Goal: Task Accomplishment & Management: Manage account settings

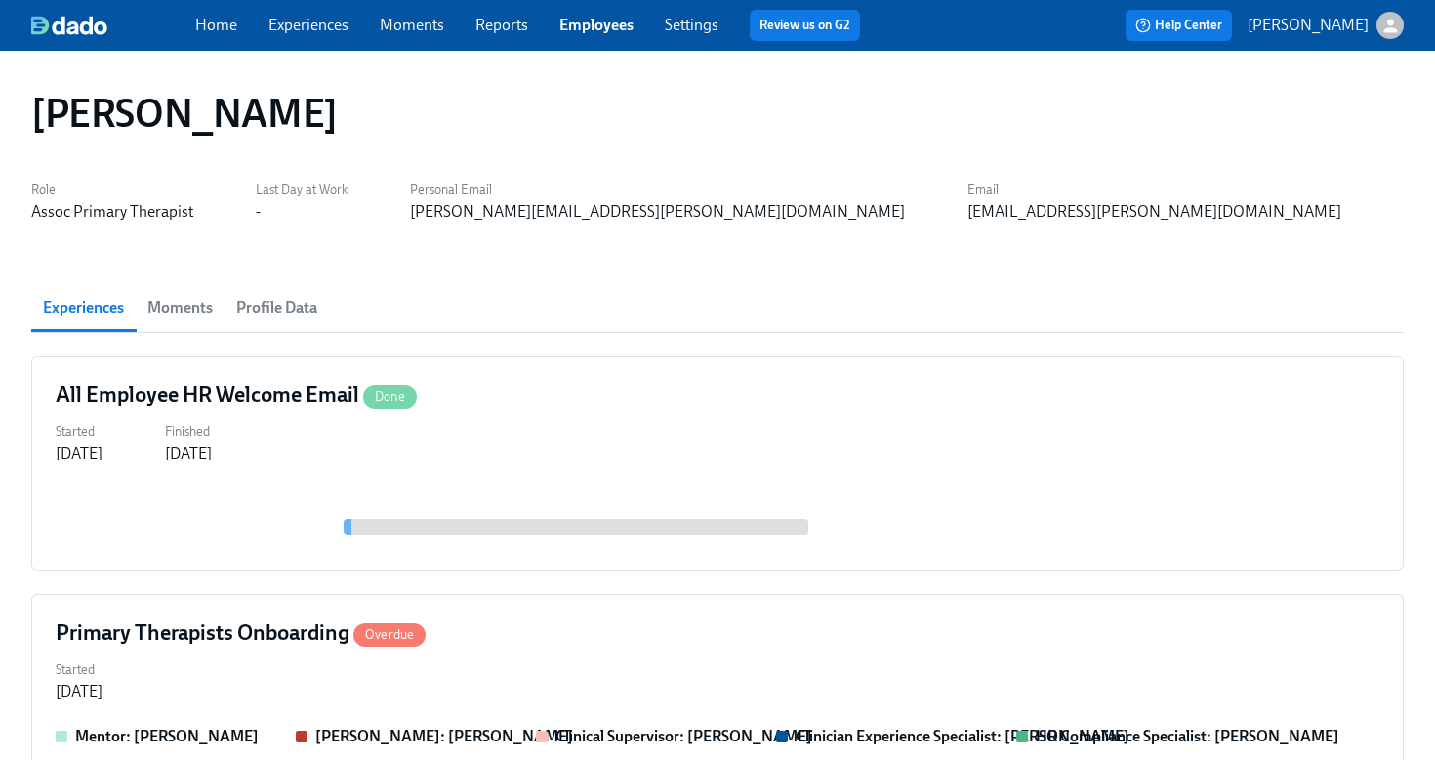
scroll to position [172, 0]
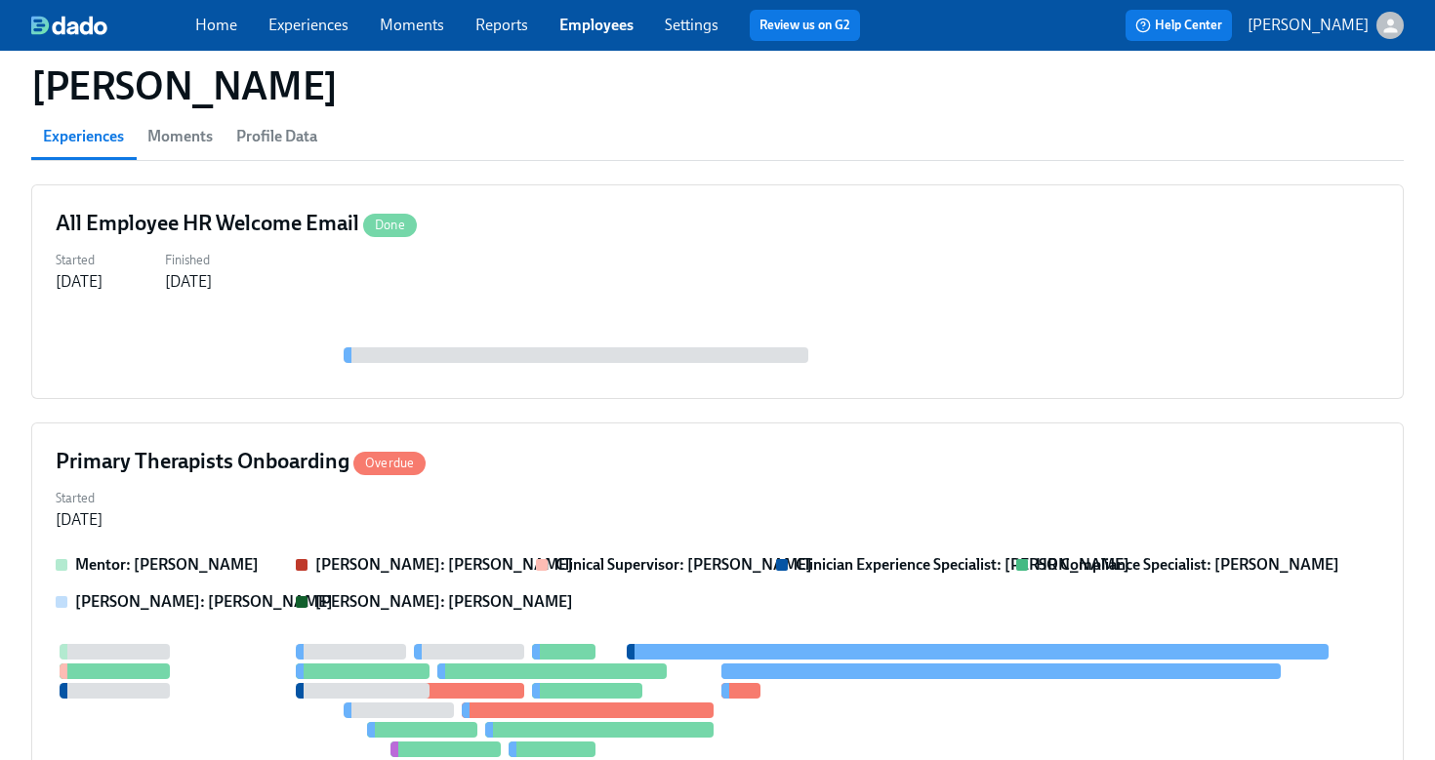
click at [573, 29] on link "Employees" at bounding box center [596, 25] width 74 height 19
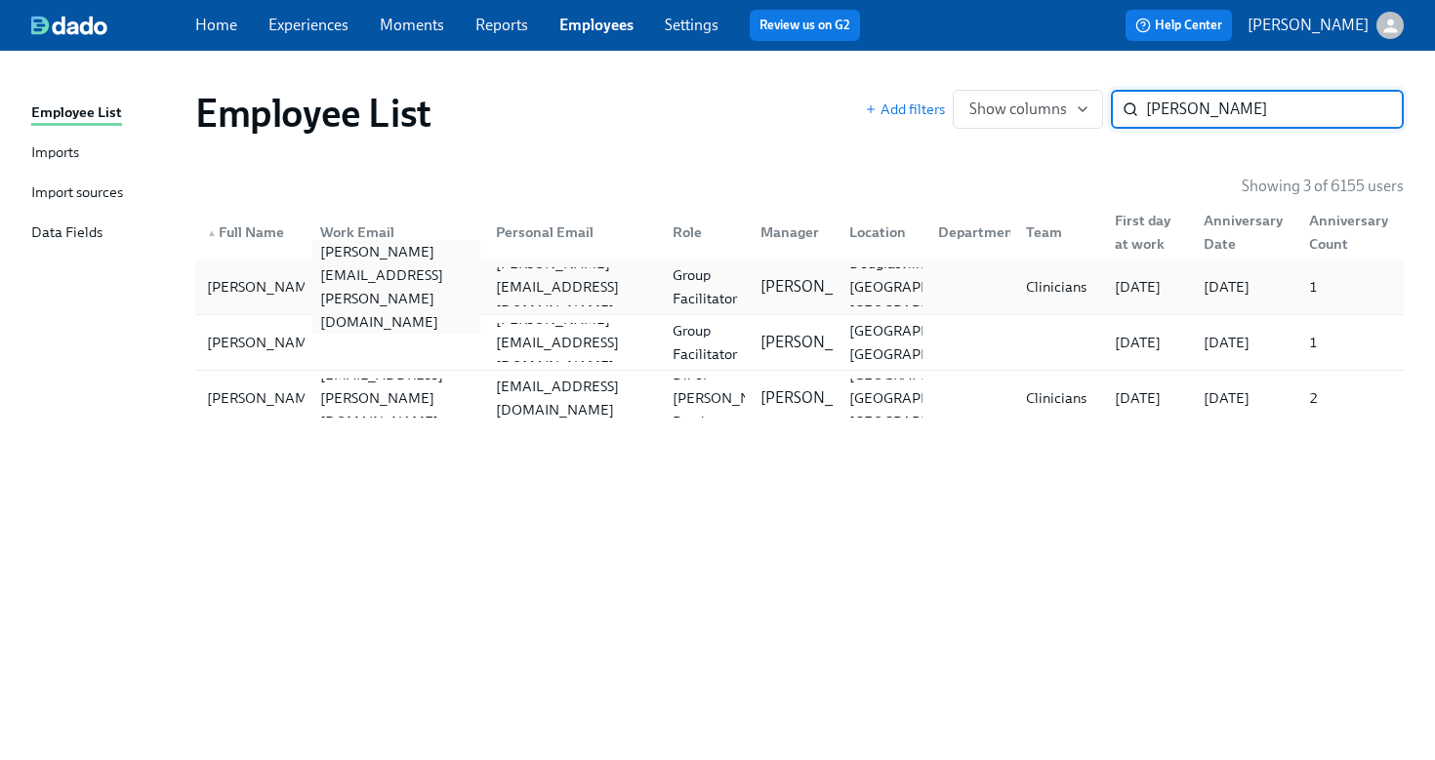
type input "streeter"
click at [368, 287] on div "andrea.streeter@charliehealth.com" at bounding box center [396, 287] width 169 height 94
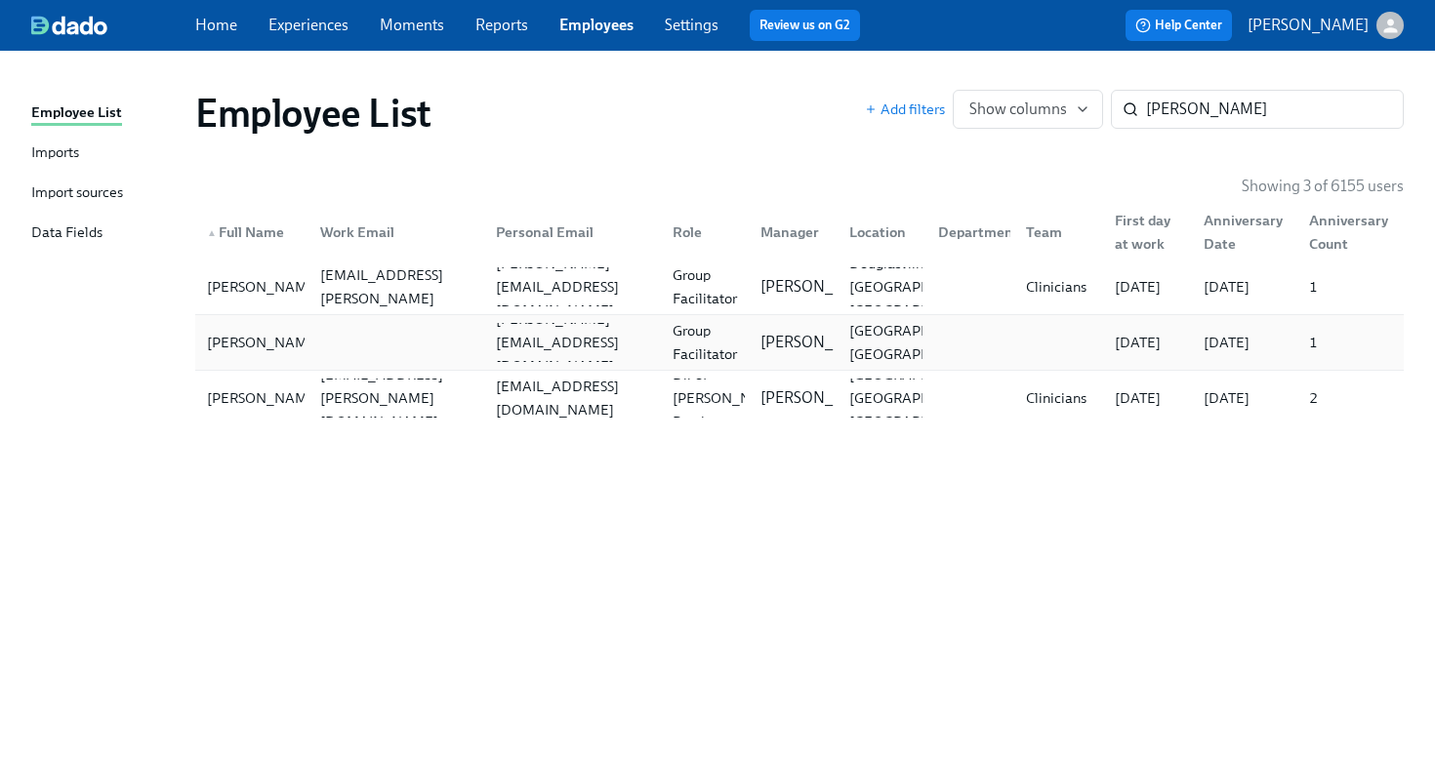
click at [389, 350] on div at bounding box center [393, 342] width 177 height 39
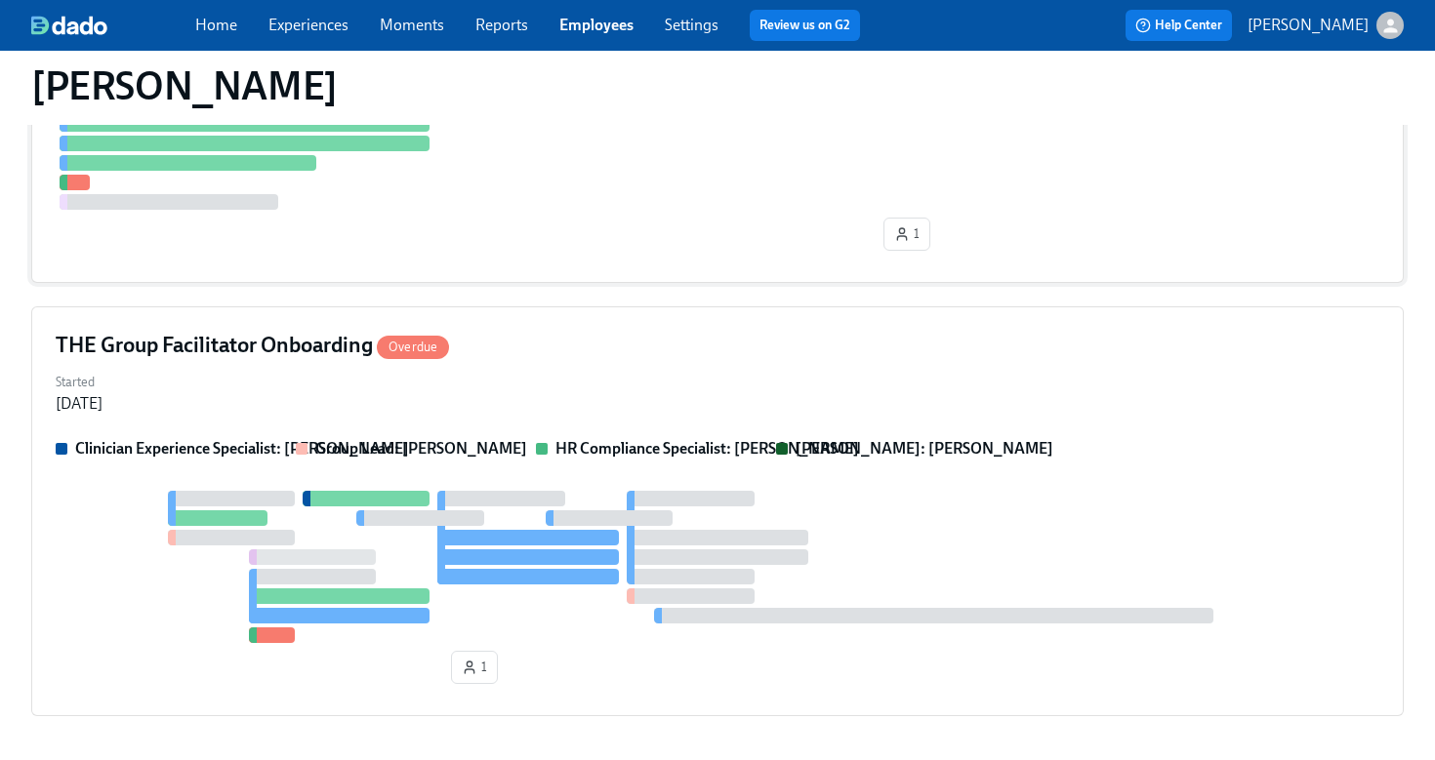
scroll to position [1002, 0]
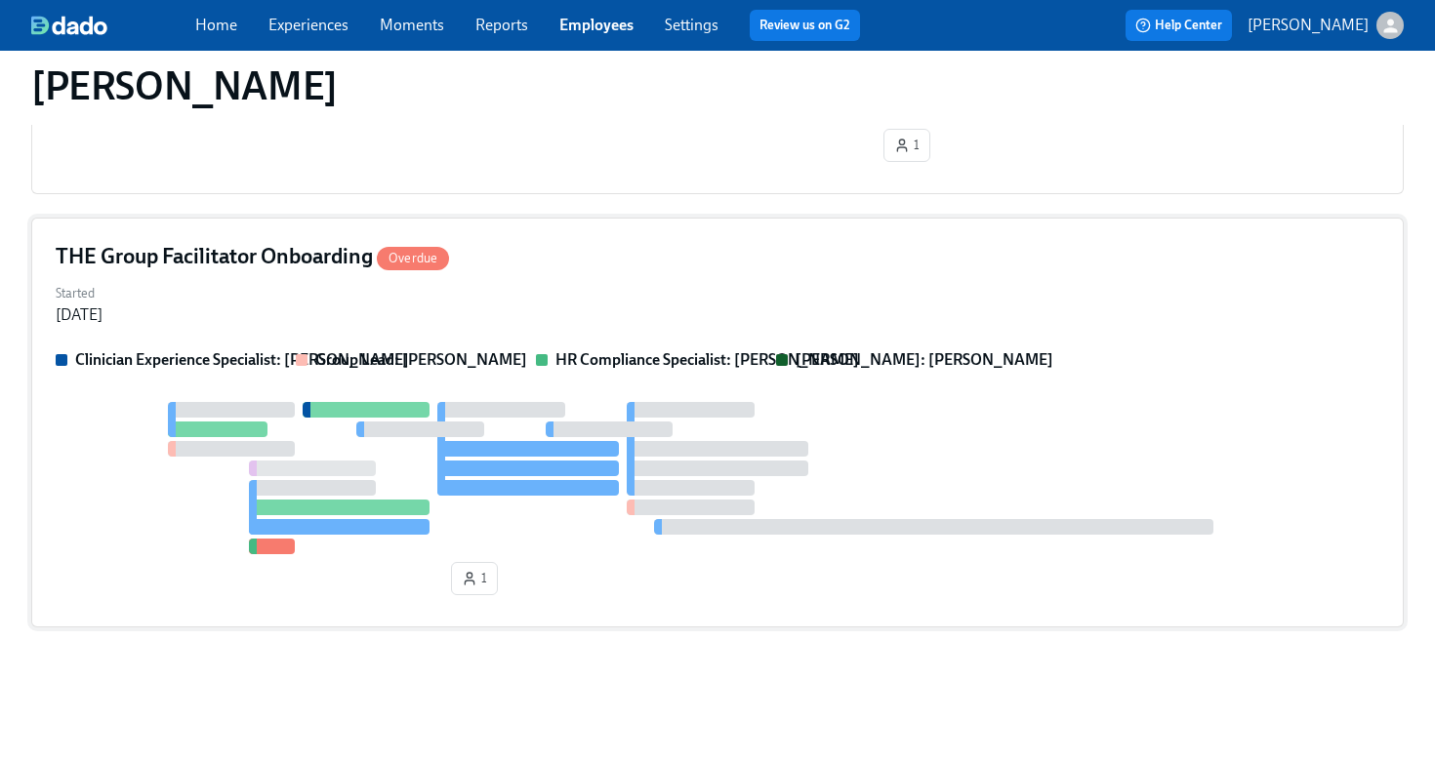
click at [593, 276] on div "THE Group Facilitator Onboarding Overdue Started Jul 31, 2025 Clinician Experie…" at bounding box center [717, 423] width 1372 height 410
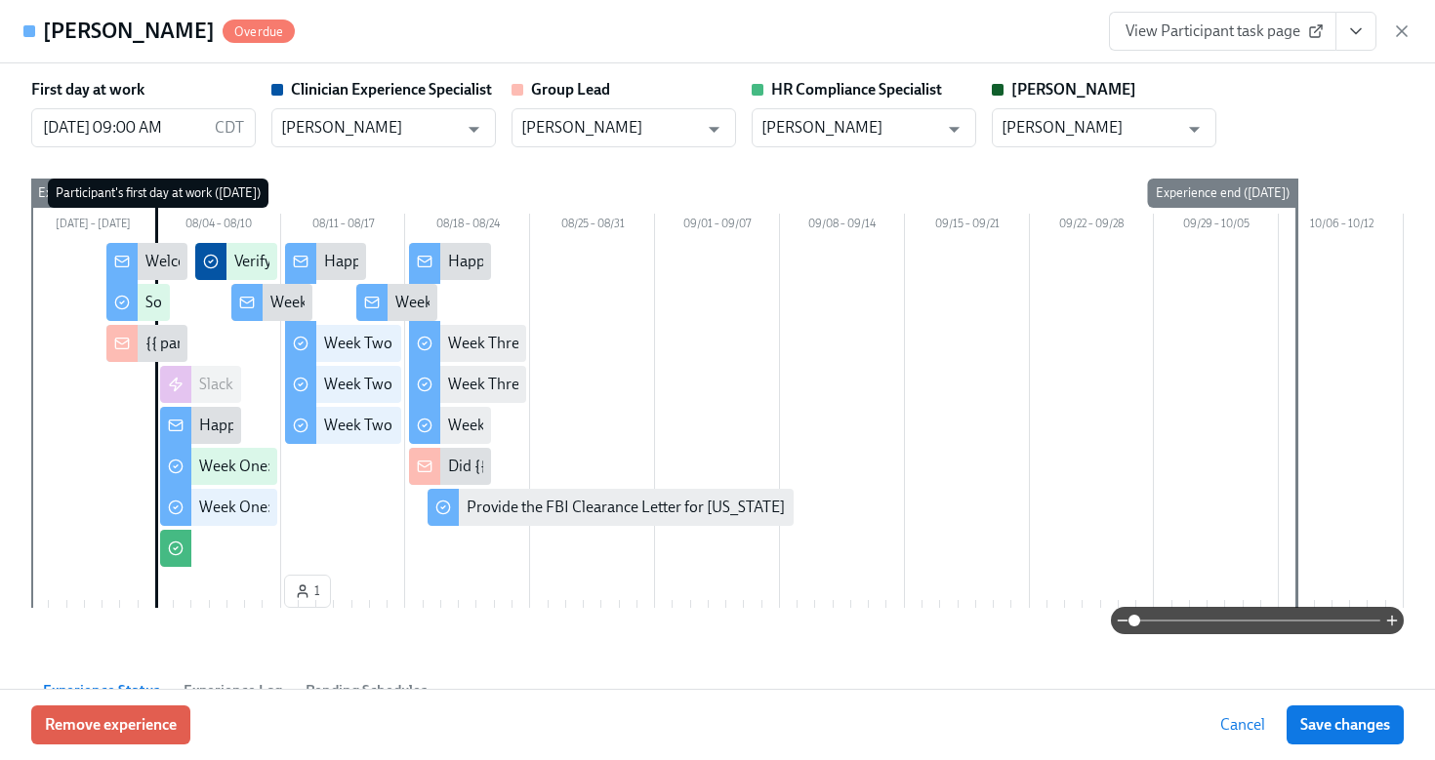
click at [1358, 45] on button "View task page" at bounding box center [1355, 31] width 41 height 39
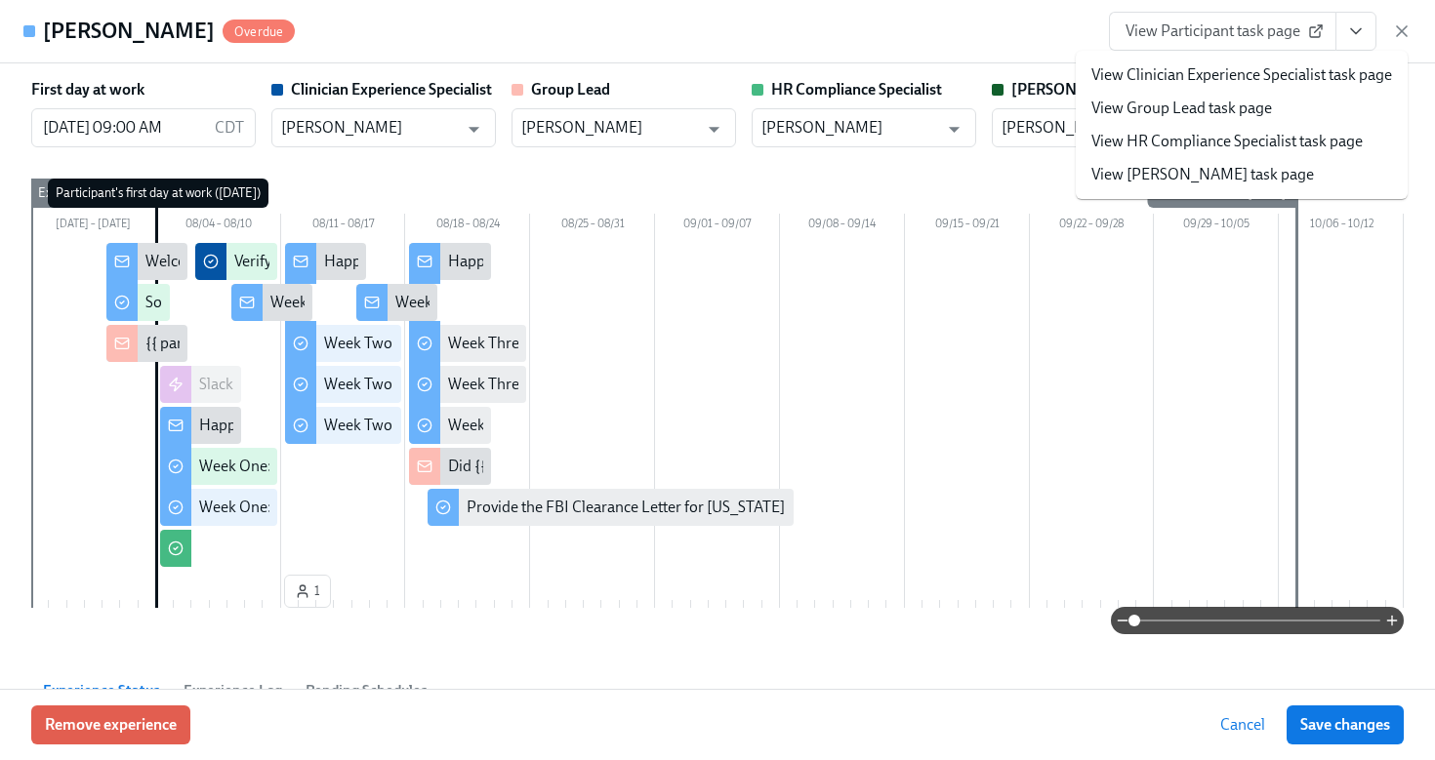
click at [1262, 145] on link "View HR Compliance Specialist task page" at bounding box center [1226, 141] width 271 height 21
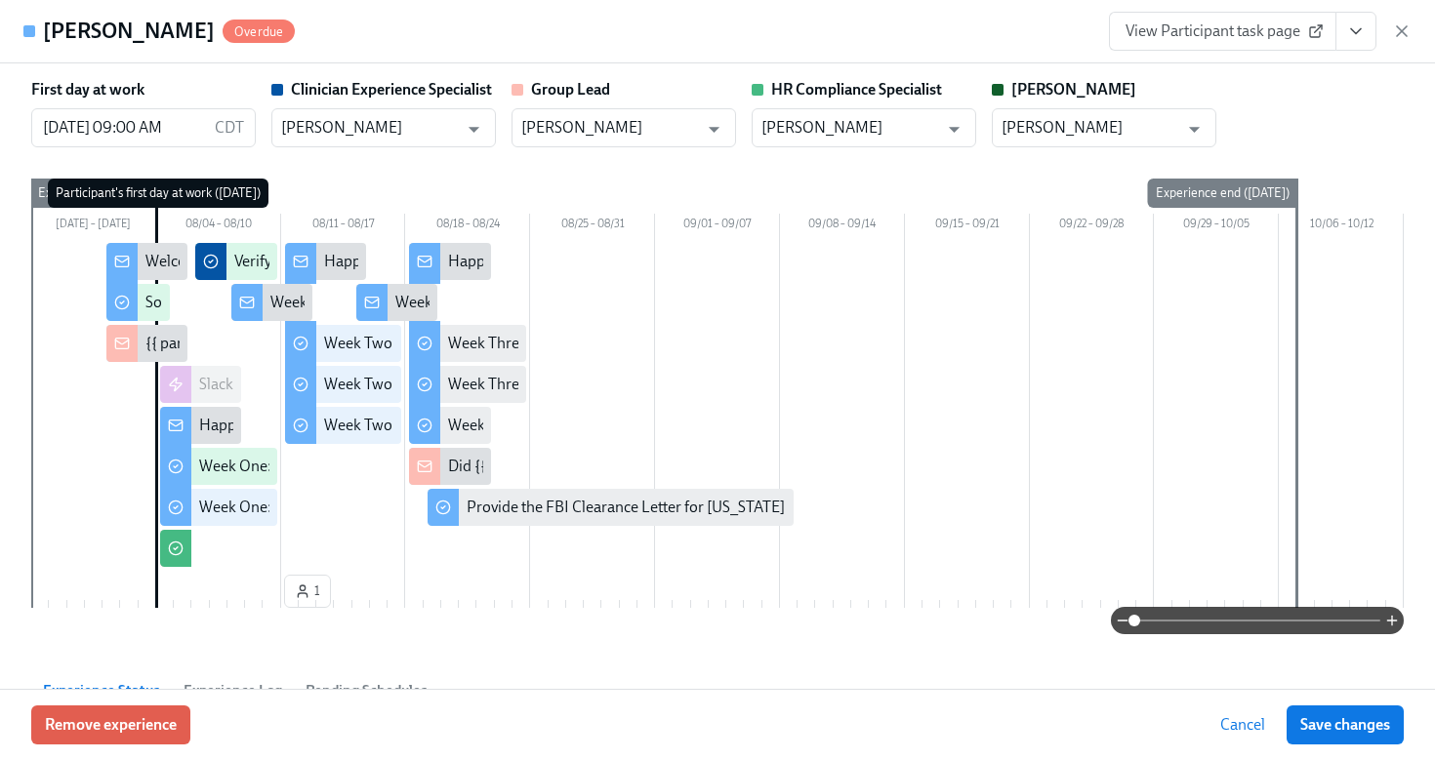
click at [1271, 36] on span "View Participant task page" at bounding box center [1222, 31] width 194 height 20
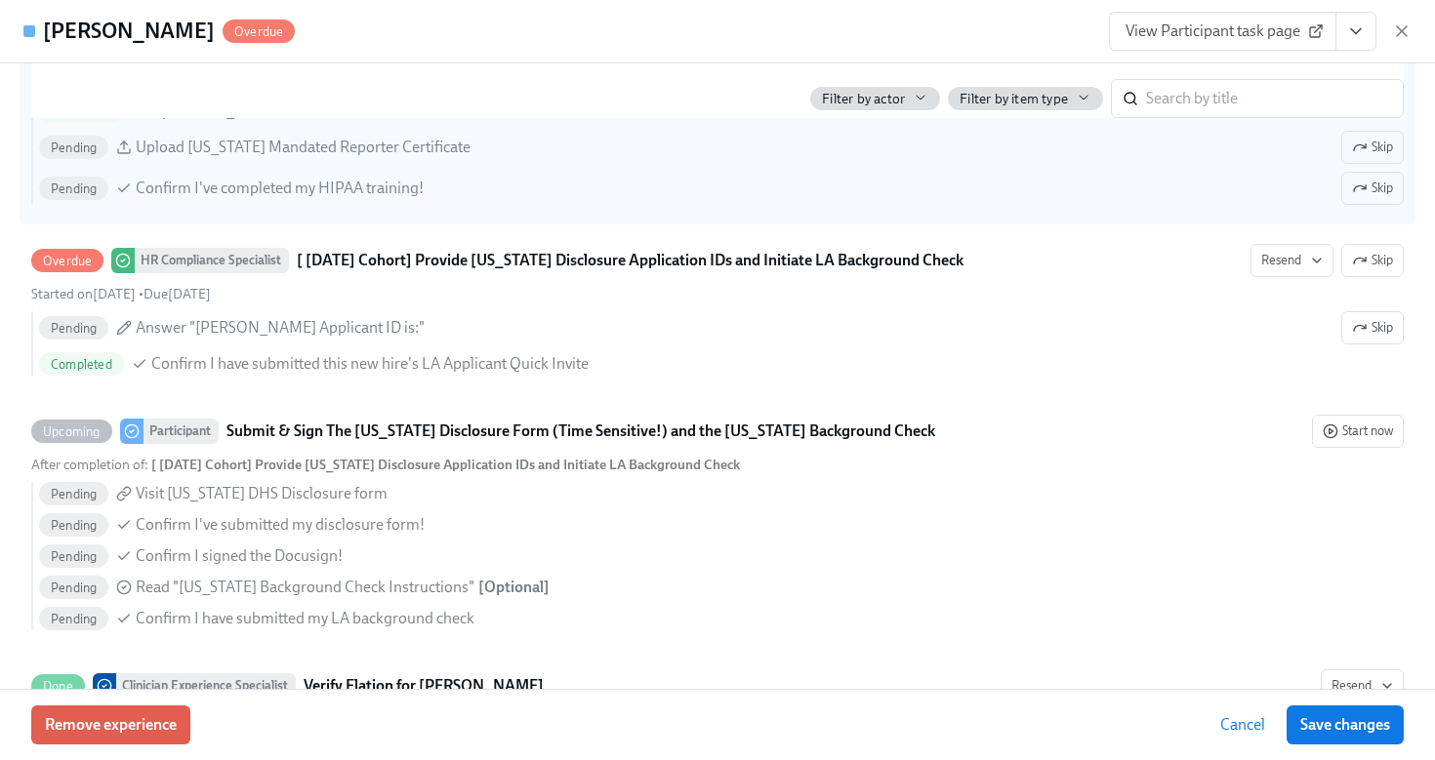
scroll to position [1925, 0]
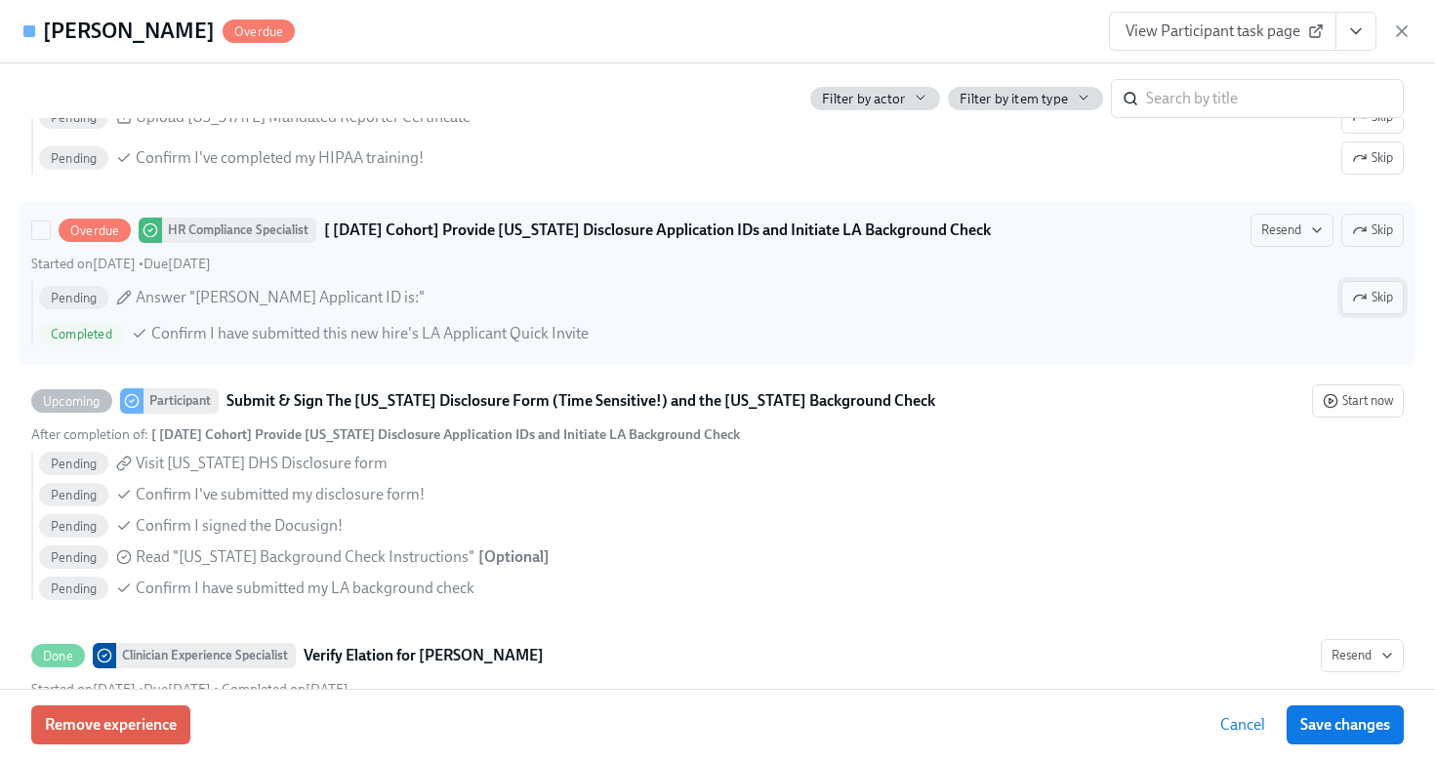
click at [1367, 298] on span "Skip" at bounding box center [1372, 298] width 41 height 20
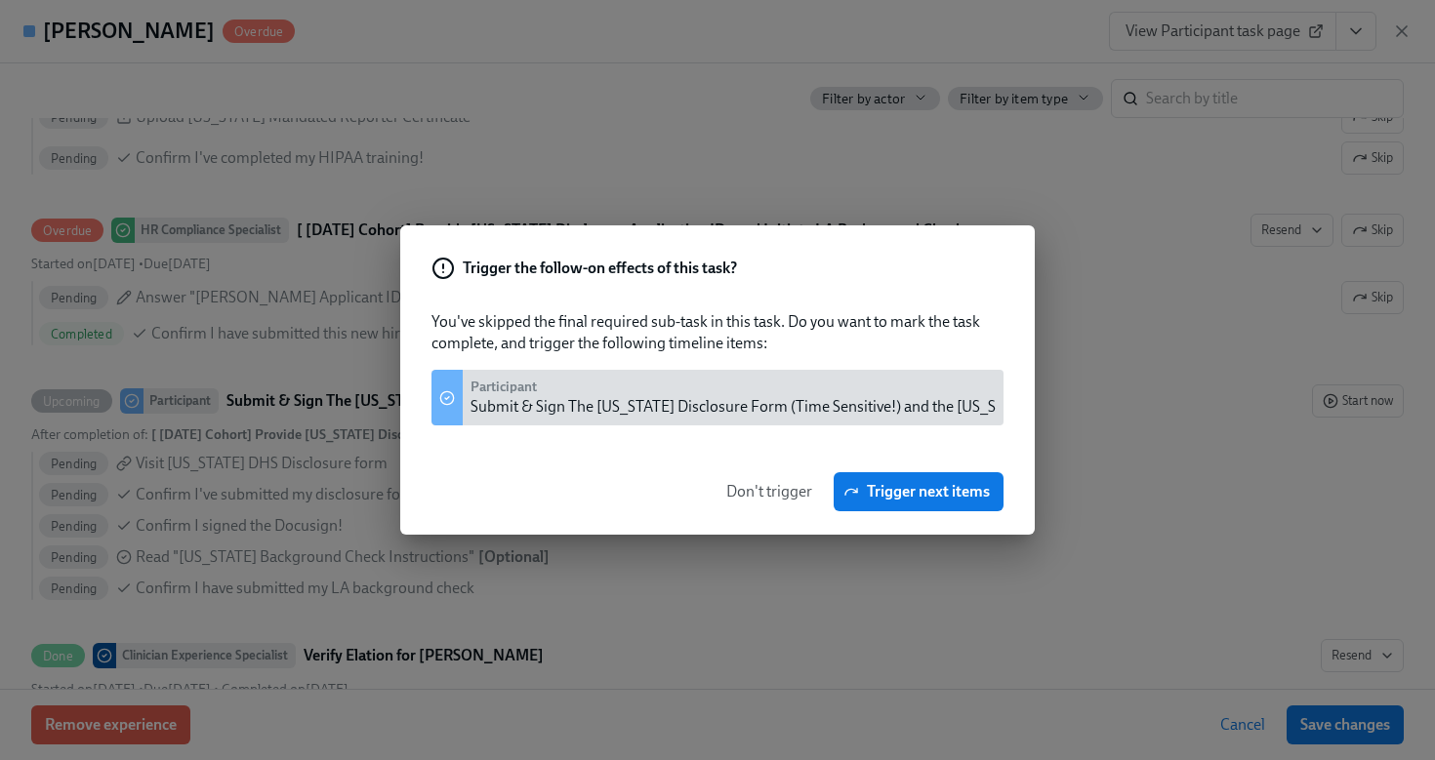
click at [797, 492] on span "Don't trigger" at bounding box center [769, 492] width 86 height 20
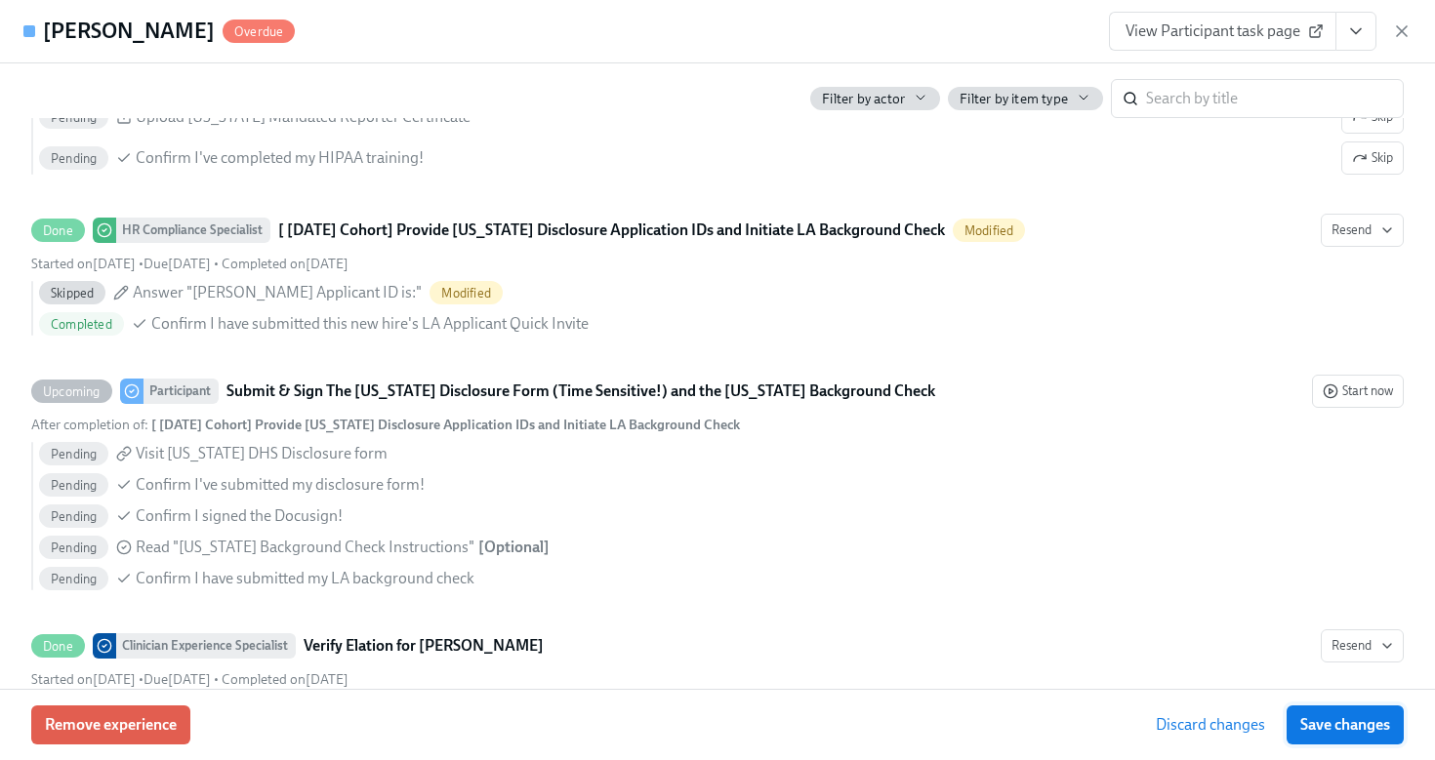
click at [1330, 721] on span "Save changes" at bounding box center [1345, 725] width 90 height 20
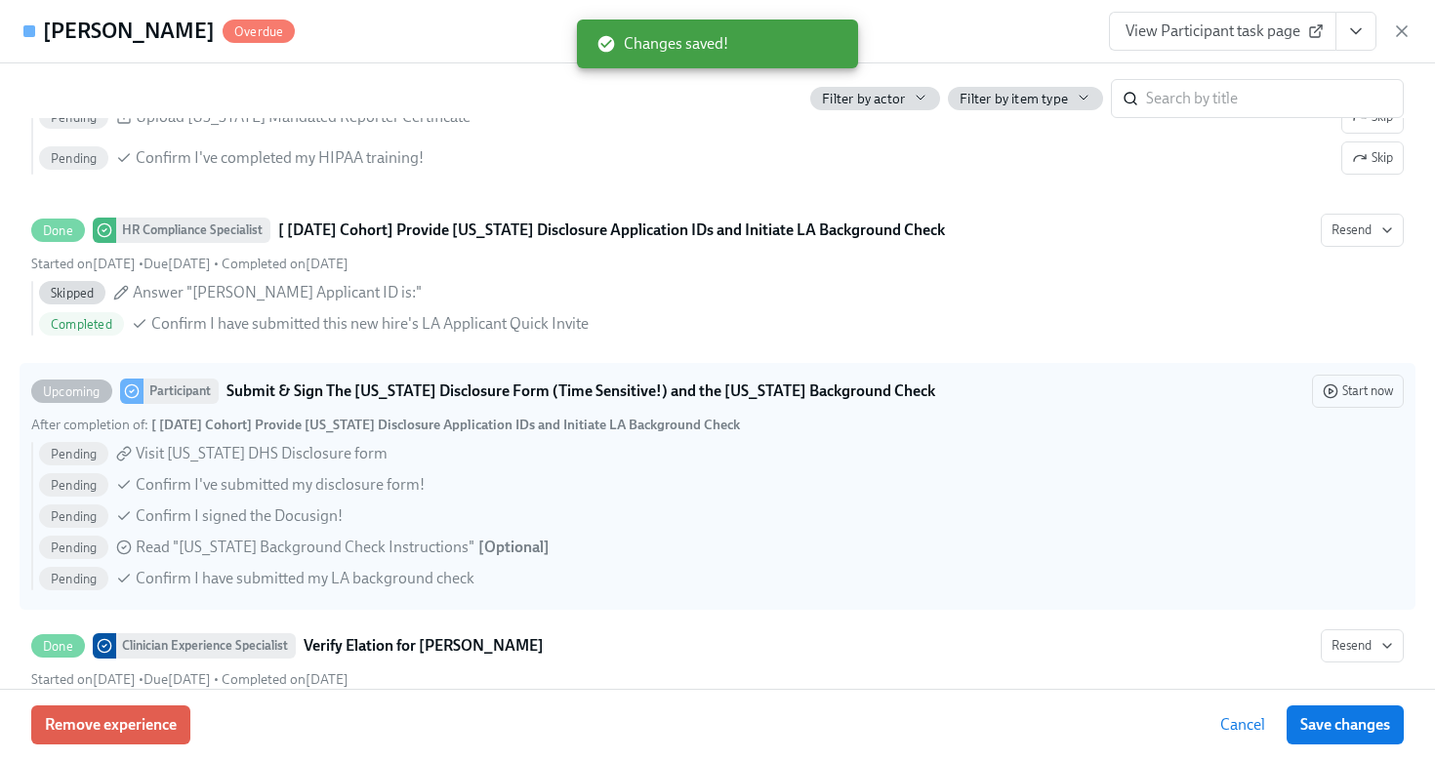
click at [961, 477] on div "Pending Confirm I've submitted my disclosure form!" at bounding box center [721, 484] width 1365 height 23
click at [50, 400] on input "Upcoming Participant Submit & Sign The Utah Disclosure Form (Time Sensitive!) a…" at bounding box center [41, 392] width 18 height 18
checkbox input "true"
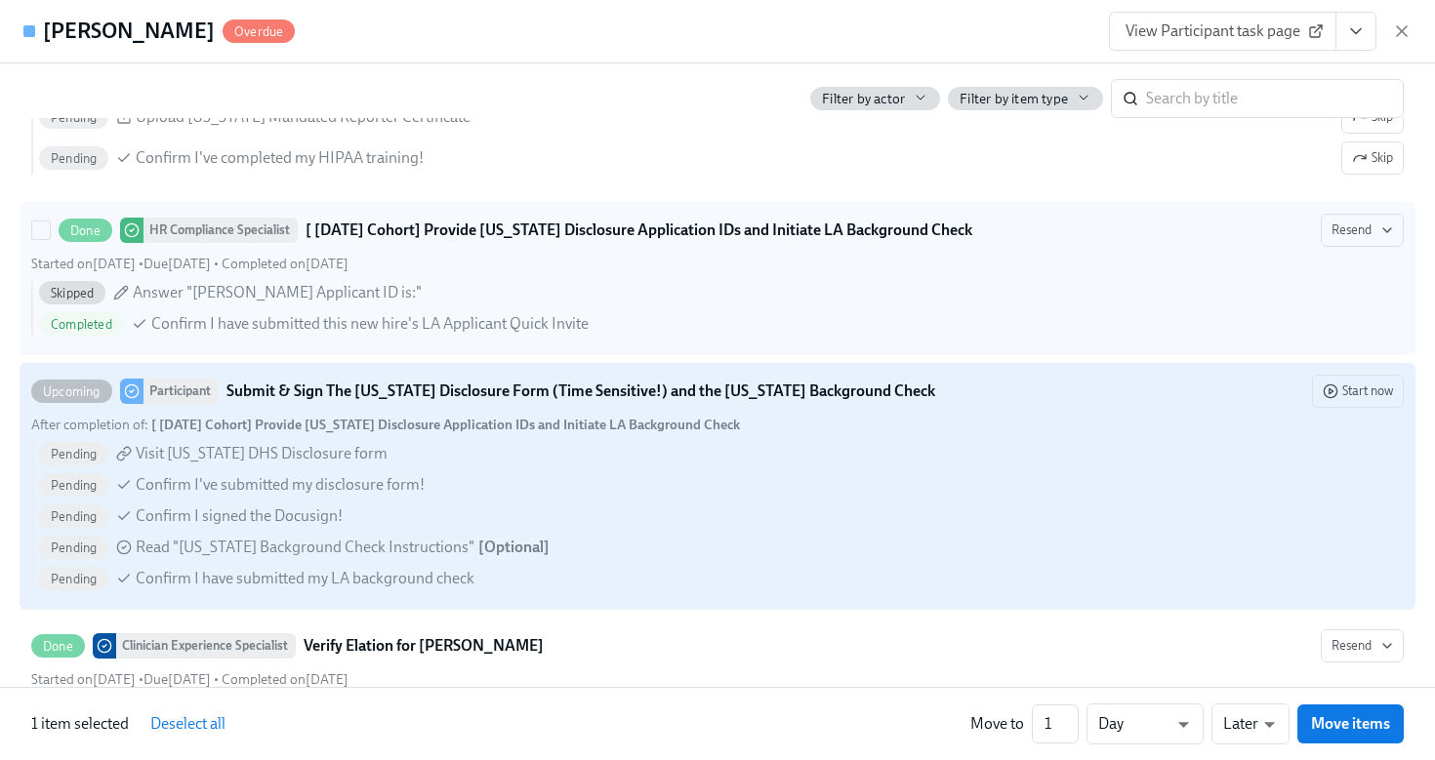
click at [911, 316] on div "Completed Confirm I have submitted this new hire's LA Applicant Quick Invite" at bounding box center [721, 323] width 1365 height 23
click at [50, 239] on input "Done HR Compliance Specialist [ Aug 4th Cohort] Provide Utah Disclosure Applica…" at bounding box center [41, 231] width 18 height 18
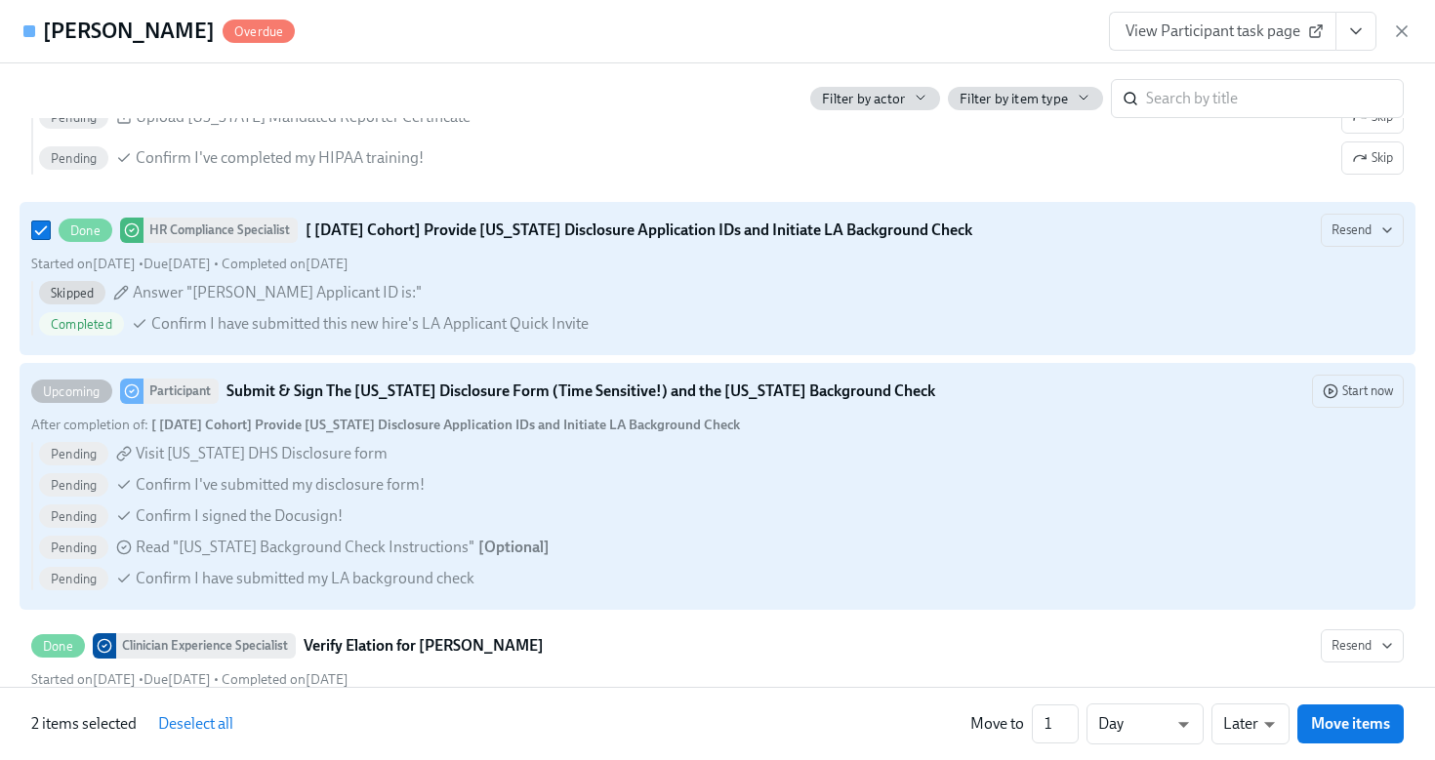
click at [86, 290] on span "Skipped" at bounding box center [72, 293] width 66 height 15
click at [50, 239] on input "Done HR Compliance Specialist [ Aug 4th Cohort] Provide Utah Disclosure Applica…" at bounding box center [41, 231] width 18 height 18
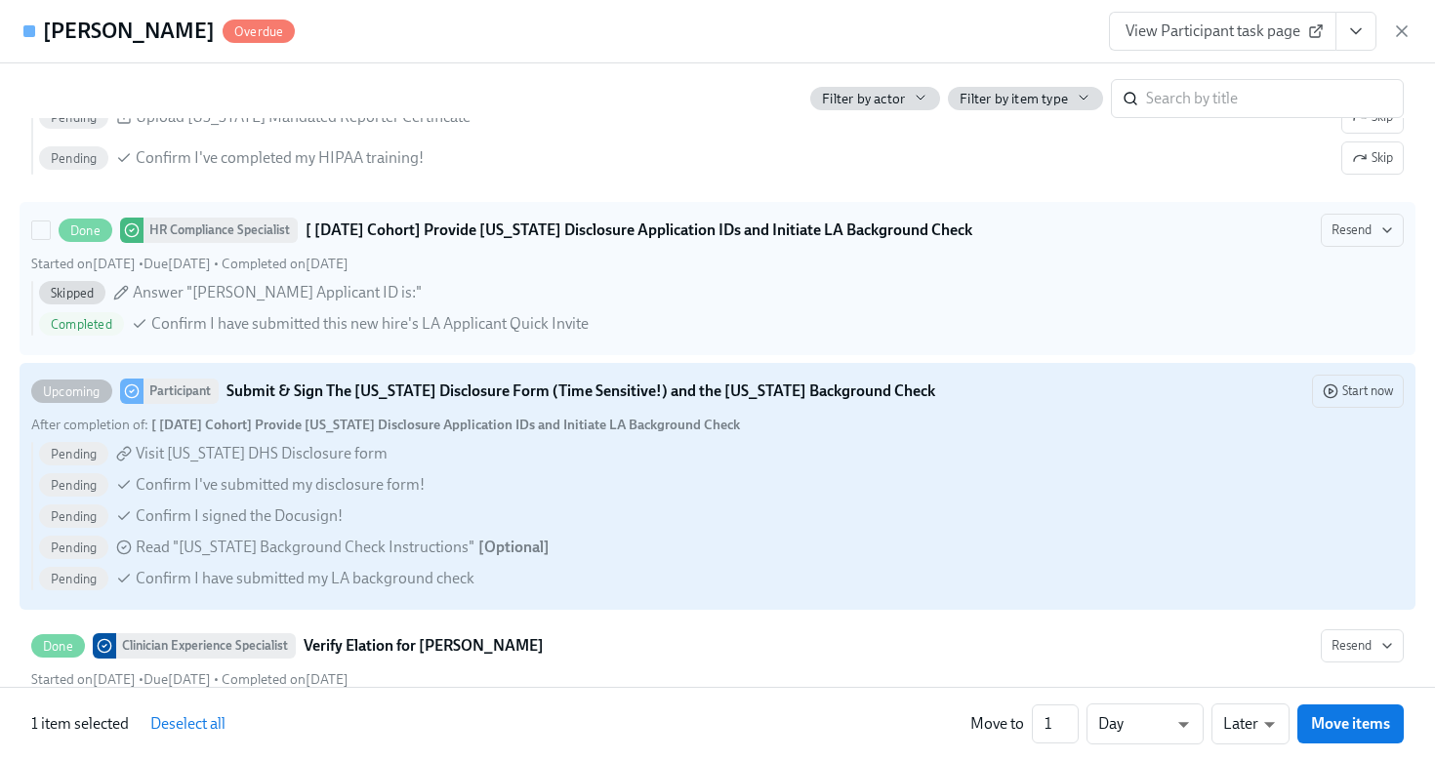
click at [80, 293] on span "Skipped" at bounding box center [72, 293] width 66 height 15
click at [50, 239] on input "Done HR Compliance Specialist [ Aug 4th Cohort] Provide Utah Disclosure Applica…" at bounding box center [41, 231] width 18 height 18
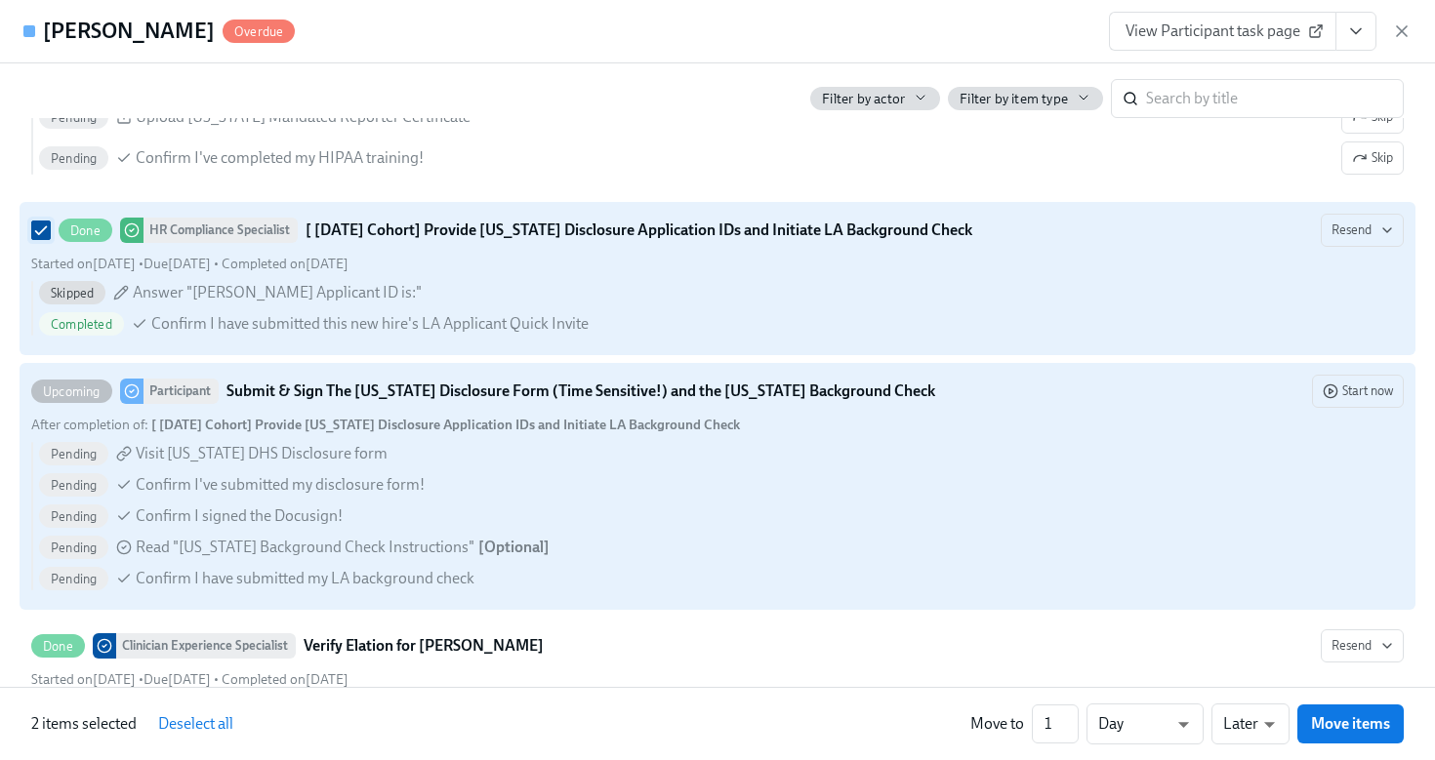
click at [35, 232] on input "Done HR Compliance Specialist [ Aug 4th Cohort] Provide Utah Disclosure Applica…" at bounding box center [41, 231] width 18 height 18
checkbox input "false"
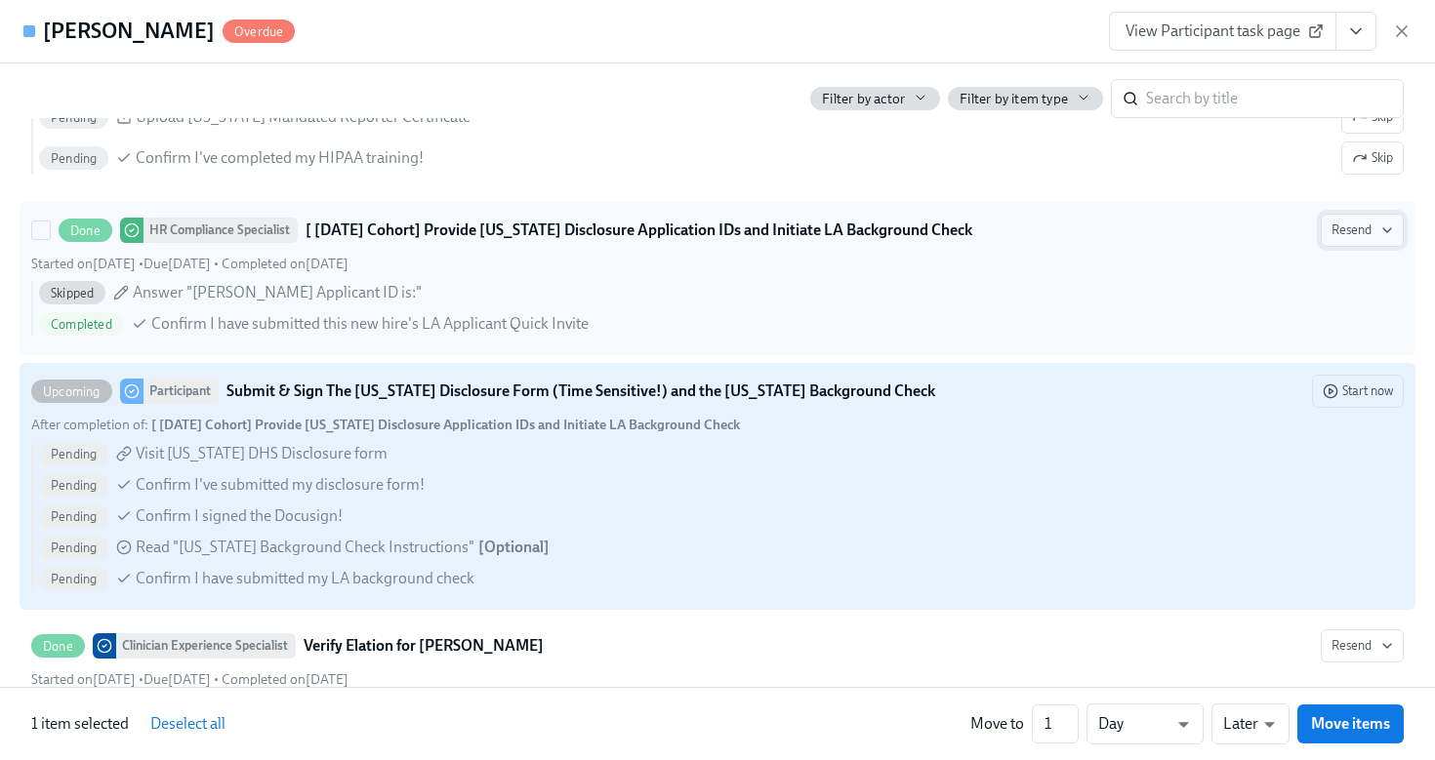
click at [1350, 233] on span "Resend" at bounding box center [1361, 231] width 61 height 20
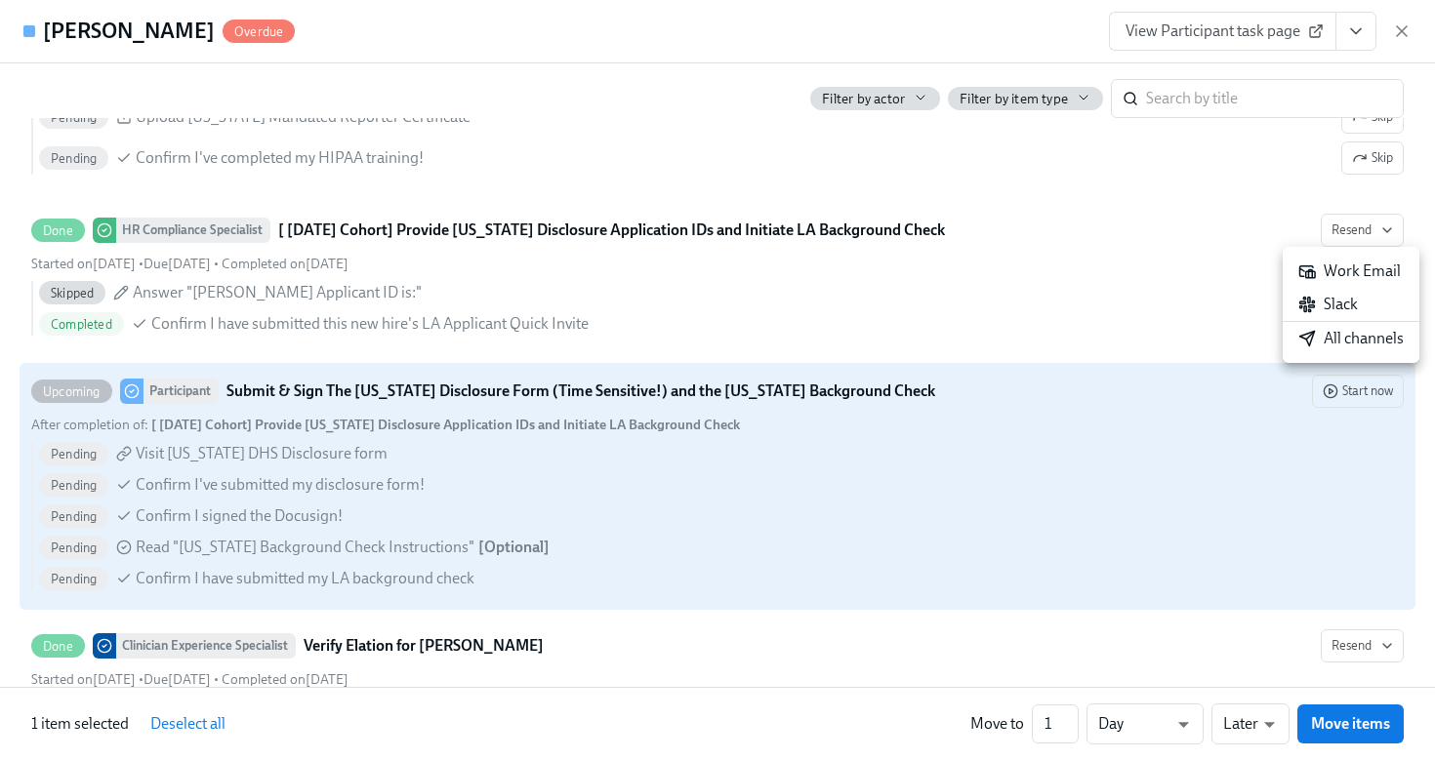
click at [1121, 299] on div at bounding box center [717, 380] width 1435 height 760
click at [1233, 474] on div "Pending Confirm I've submitted my disclosure form!" at bounding box center [721, 484] width 1365 height 23
click at [50, 400] on input "Upcoming Participant Submit & Sign The Utah Disclosure Form (Time Sensitive!) a…" at bounding box center [41, 392] width 18 height 18
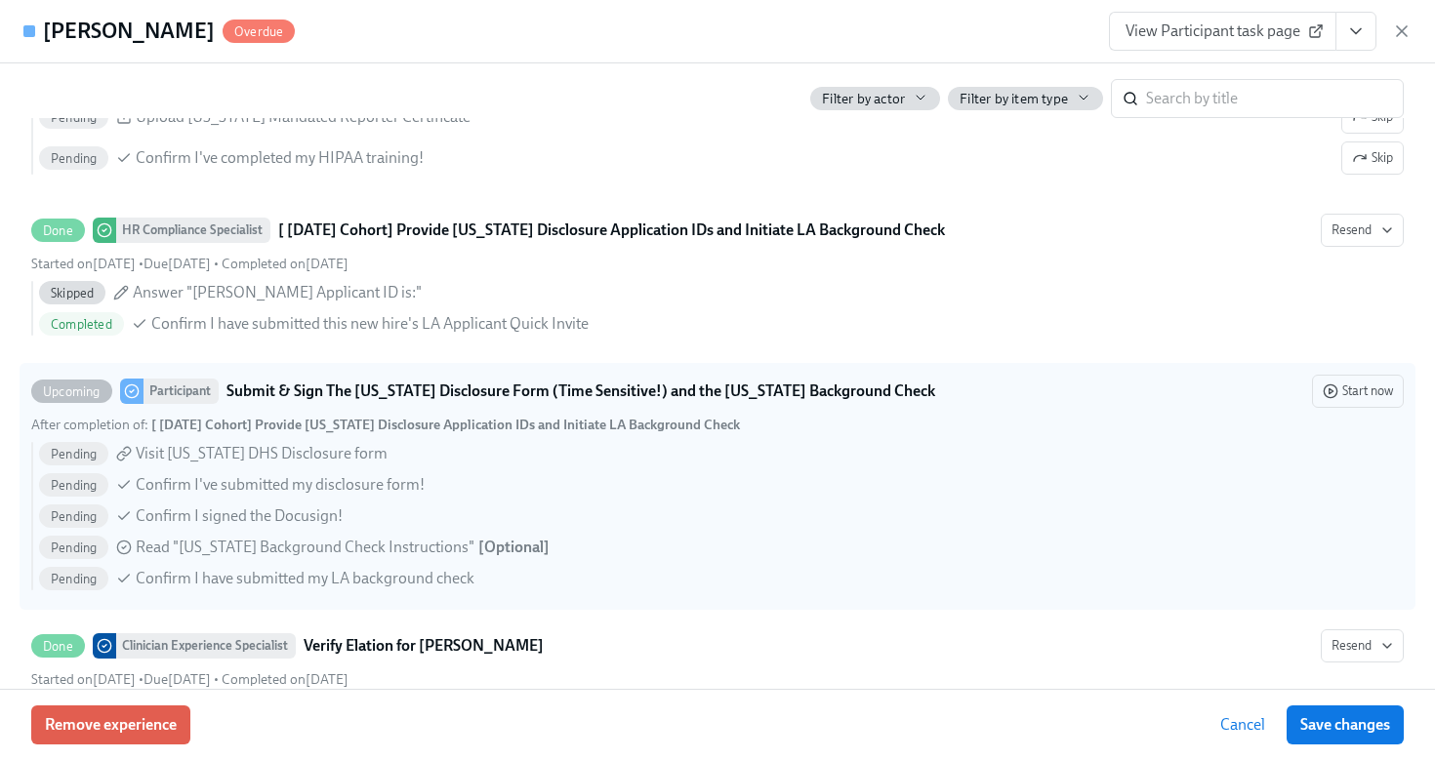
click at [1210, 430] on div "After completion of : [ Aug 4th Cohort] Provide Utah Disclosure Application IDs…" at bounding box center [717, 425] width 1372 height 19
click at [50, 400] on input "Upcoming Participant Submit & Sign The Utah Disclosure Form (Time Sensitive!) a…" at bounding box center [41, 392] width 18 height 18
checkbox input "true"
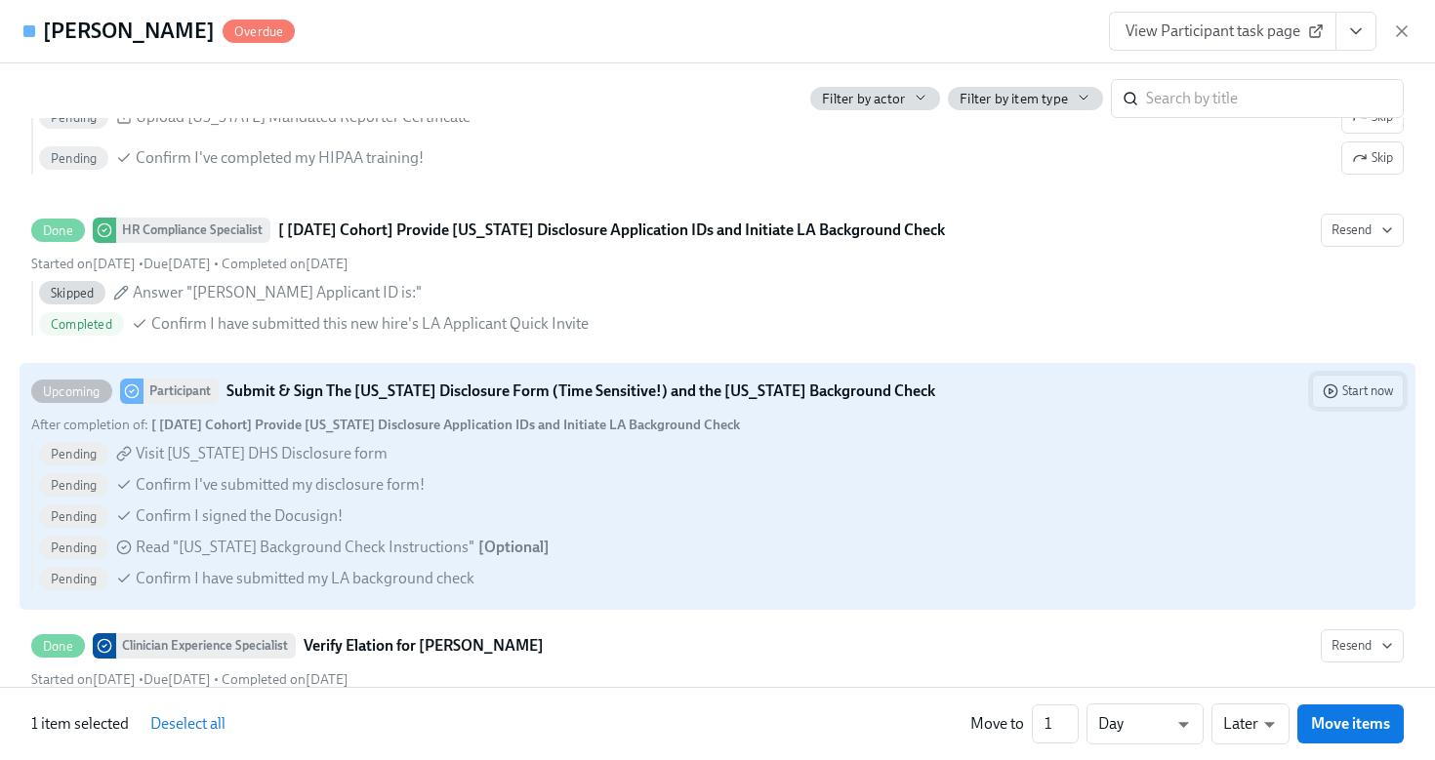
click at [1365, 400] on span "Start now" at bounding box center [1358, 392] width 70 height 20
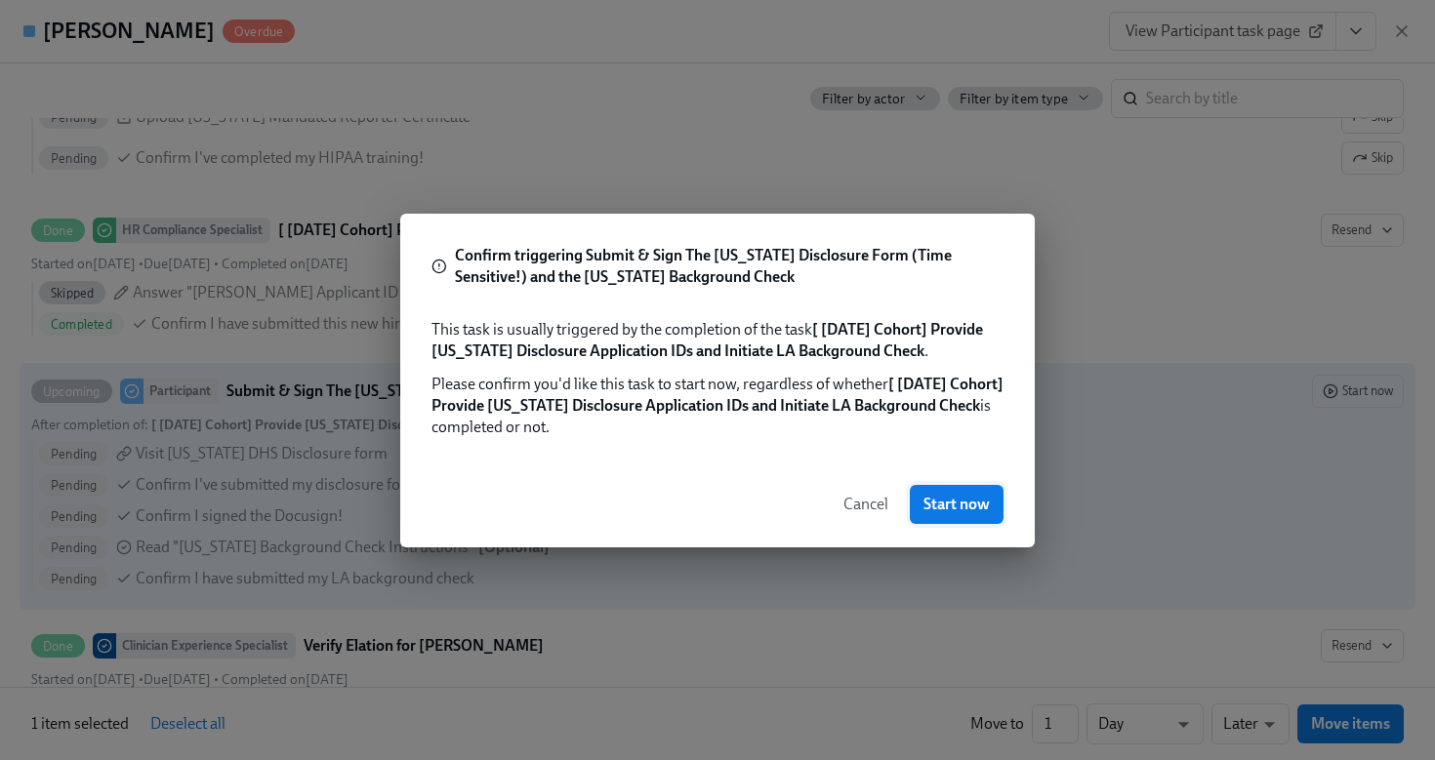
click at [977, 511] on span "Start now" at bounding box center [956, 505] width 66 height 20
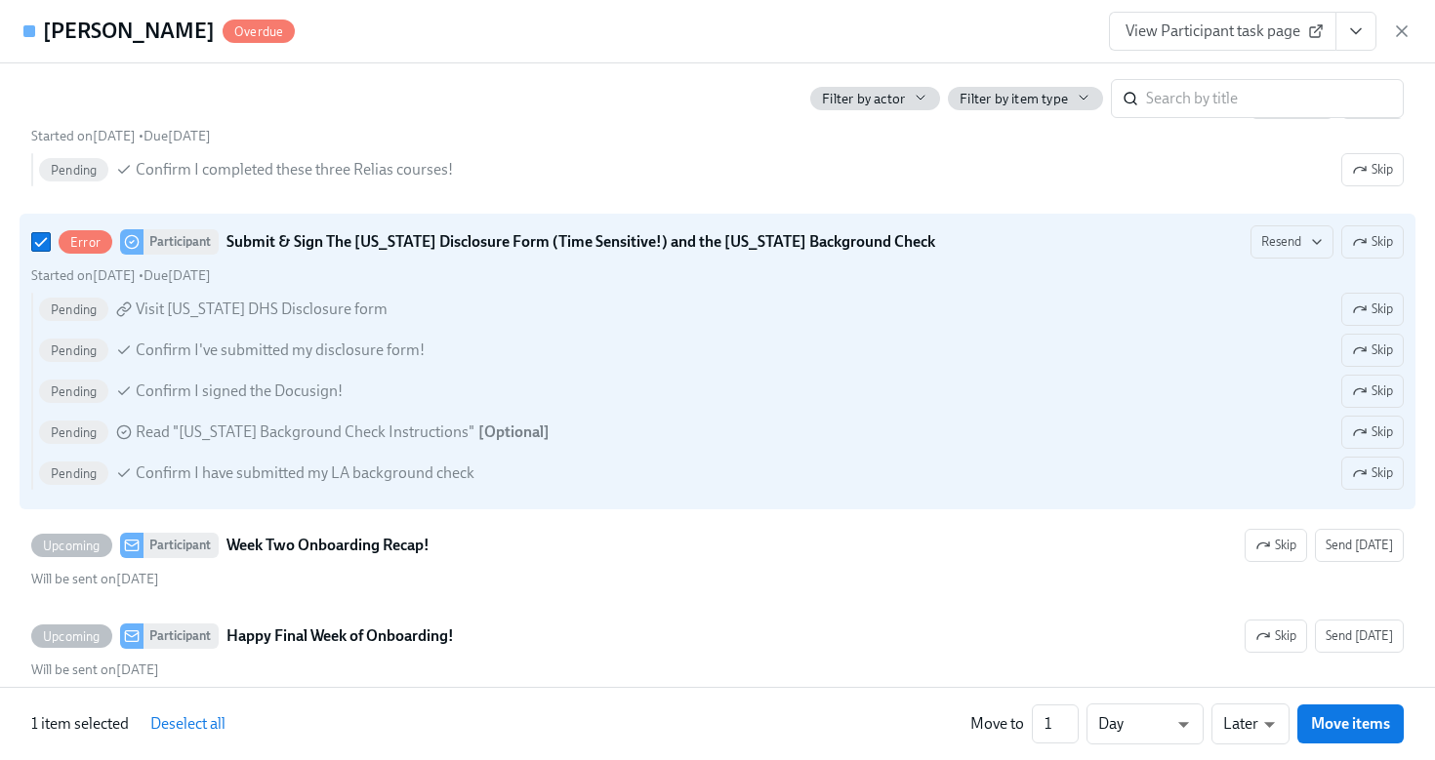
scroll to position [3007, 0]
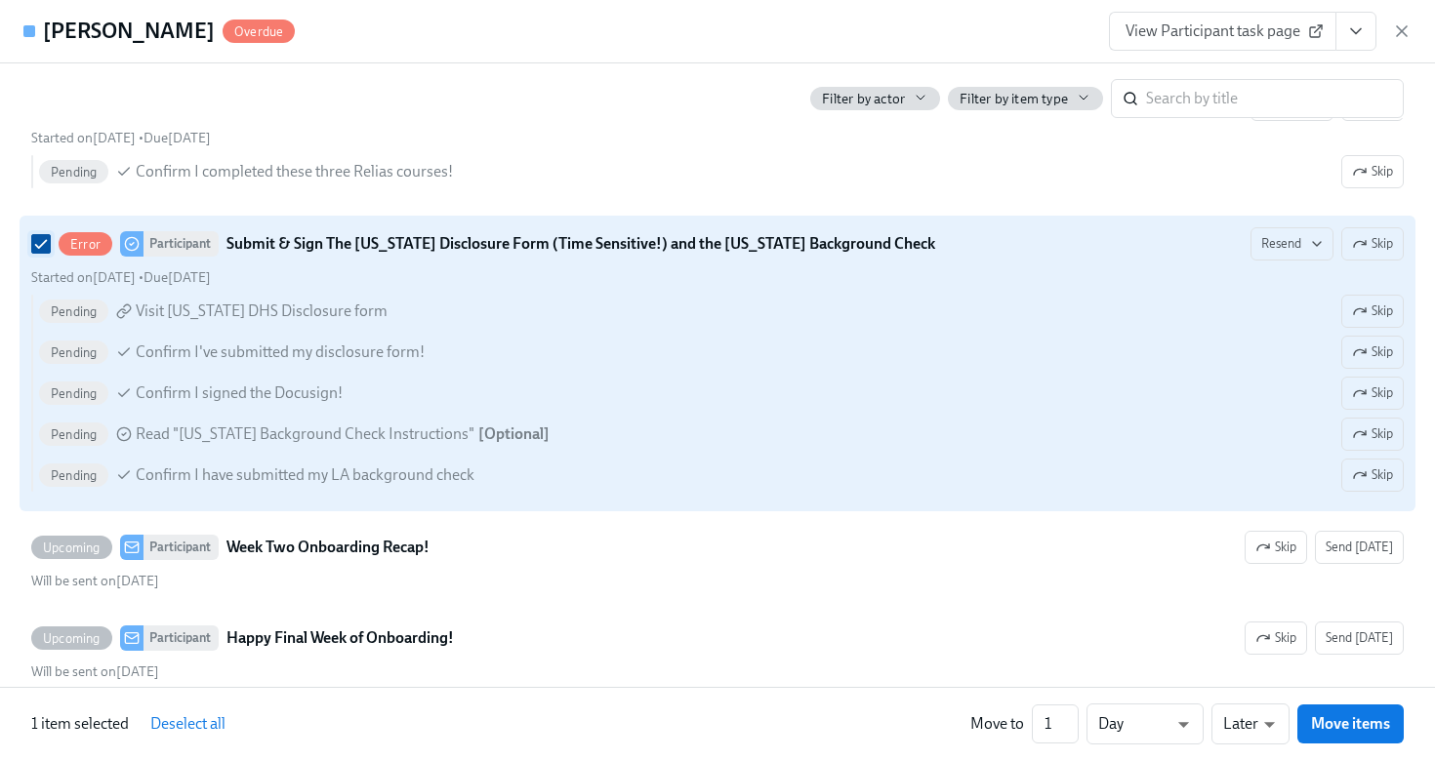
click at [47, 244] on input "Error Participant Submit & Sign The Utah Disclosure Form (Time Sensitive!) and …" at bounding box center [41, 244] width 18 height 18
checkbox input "false"
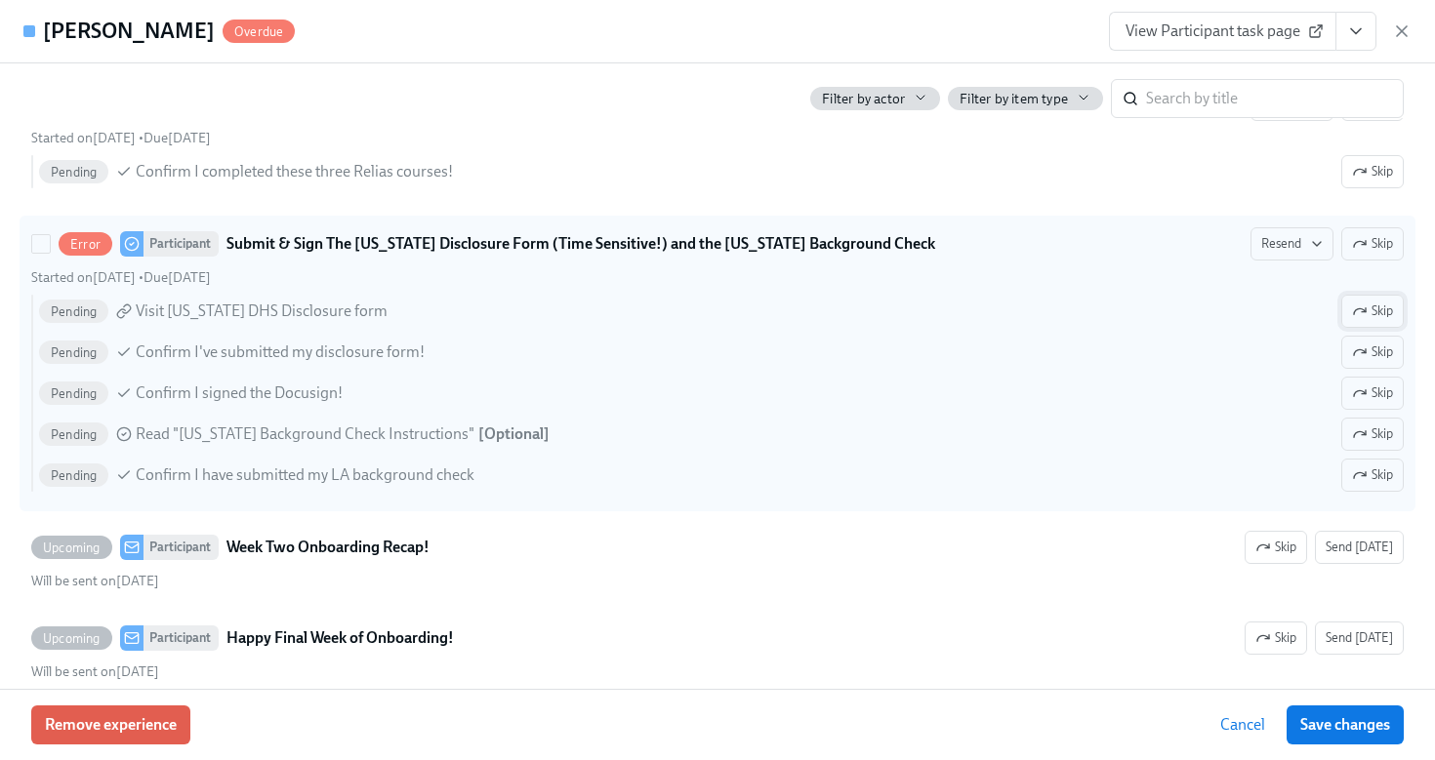
click at [1365, 322] on button "Skip" at bounding box center [1372, 311] width 62 height 33
click at [1370, 358] on span "Skip" at bounding box center [1372, 353] width 41 height 20
click at [1378, 390] on span "Skip" at bounding box center [1372, 394] width 41 height 20
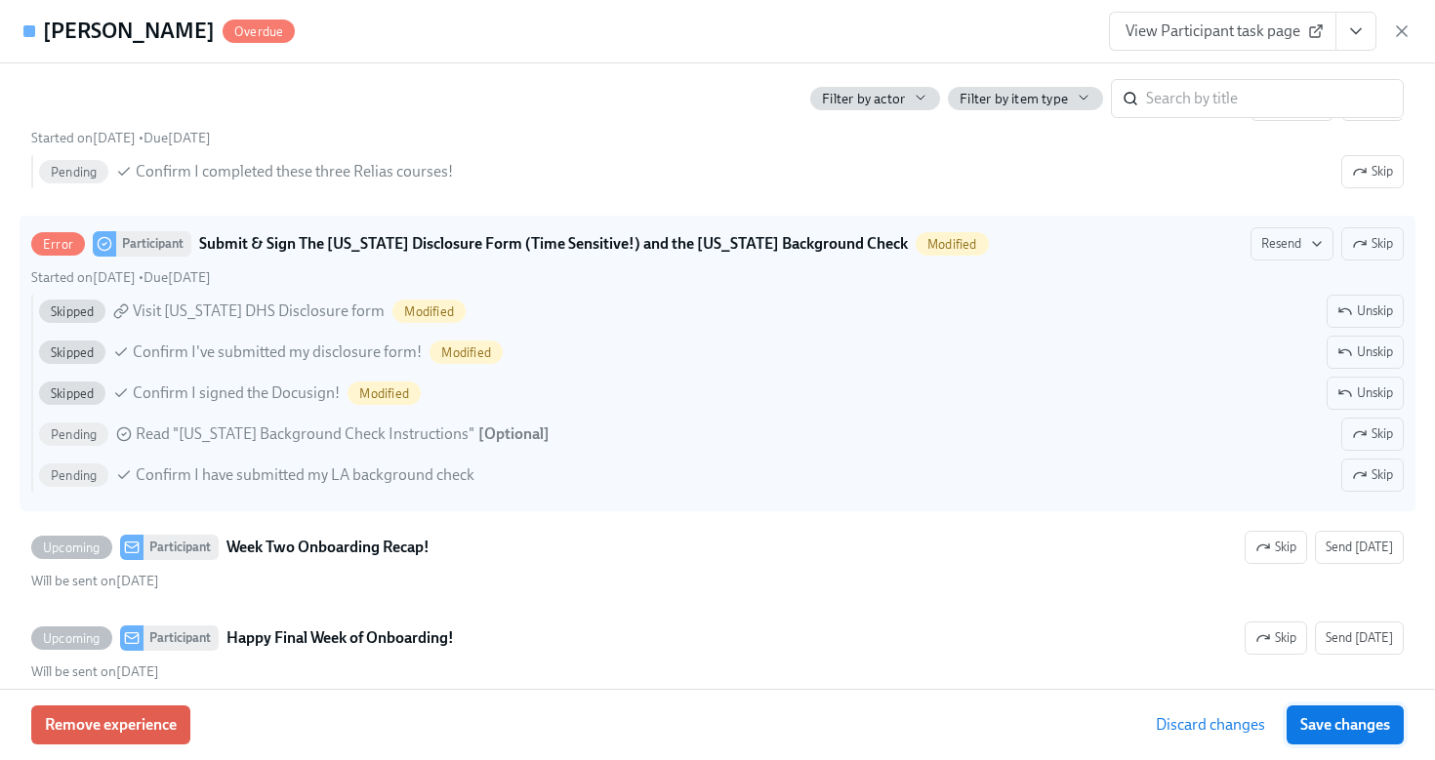
click at [1346, 742] on button "Save changes" at bounding box center [1345, 725] width 117 height 39
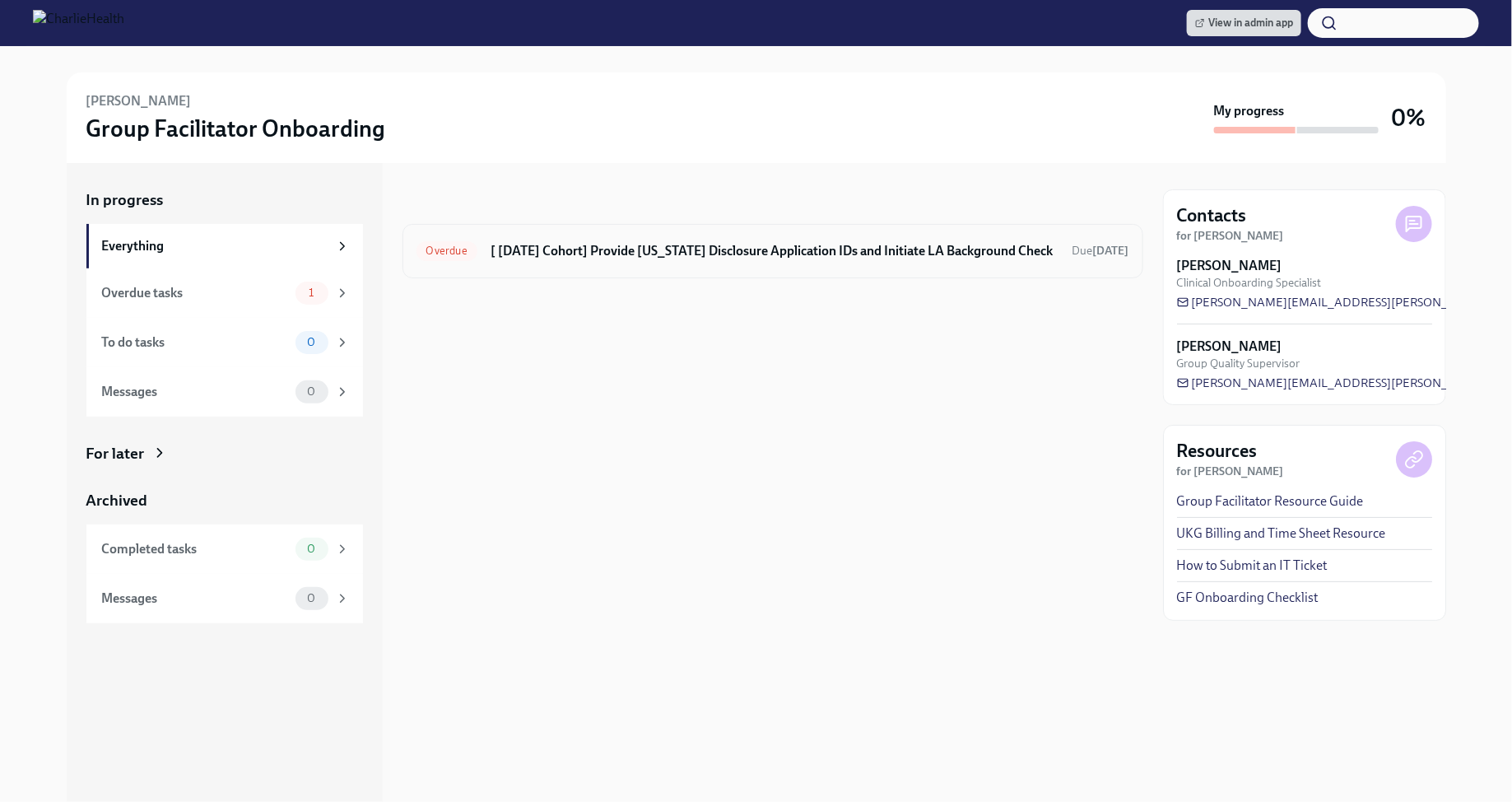
click at [588, 256] on h6 "[ Aug 4th Cohort] Provide Utah Disclosure Application IDs and Initiate LA Backg…" at bounding box center [775, 250] width 569 height 18
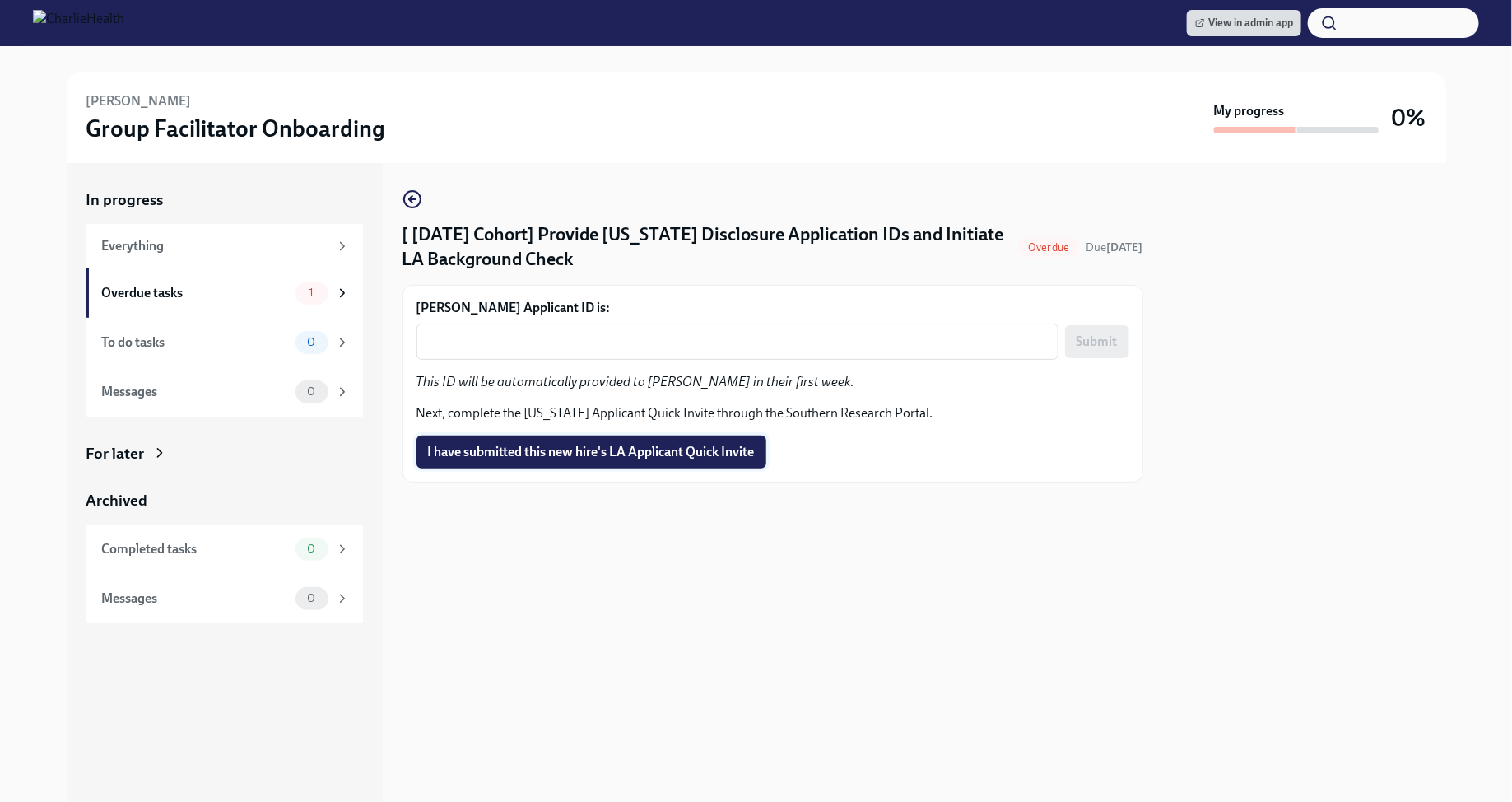
click at [558, 455] on span "I have submitted this new hire's LA Applicant Quick Invite" at bounding box center [592, 452] width 327 height 17
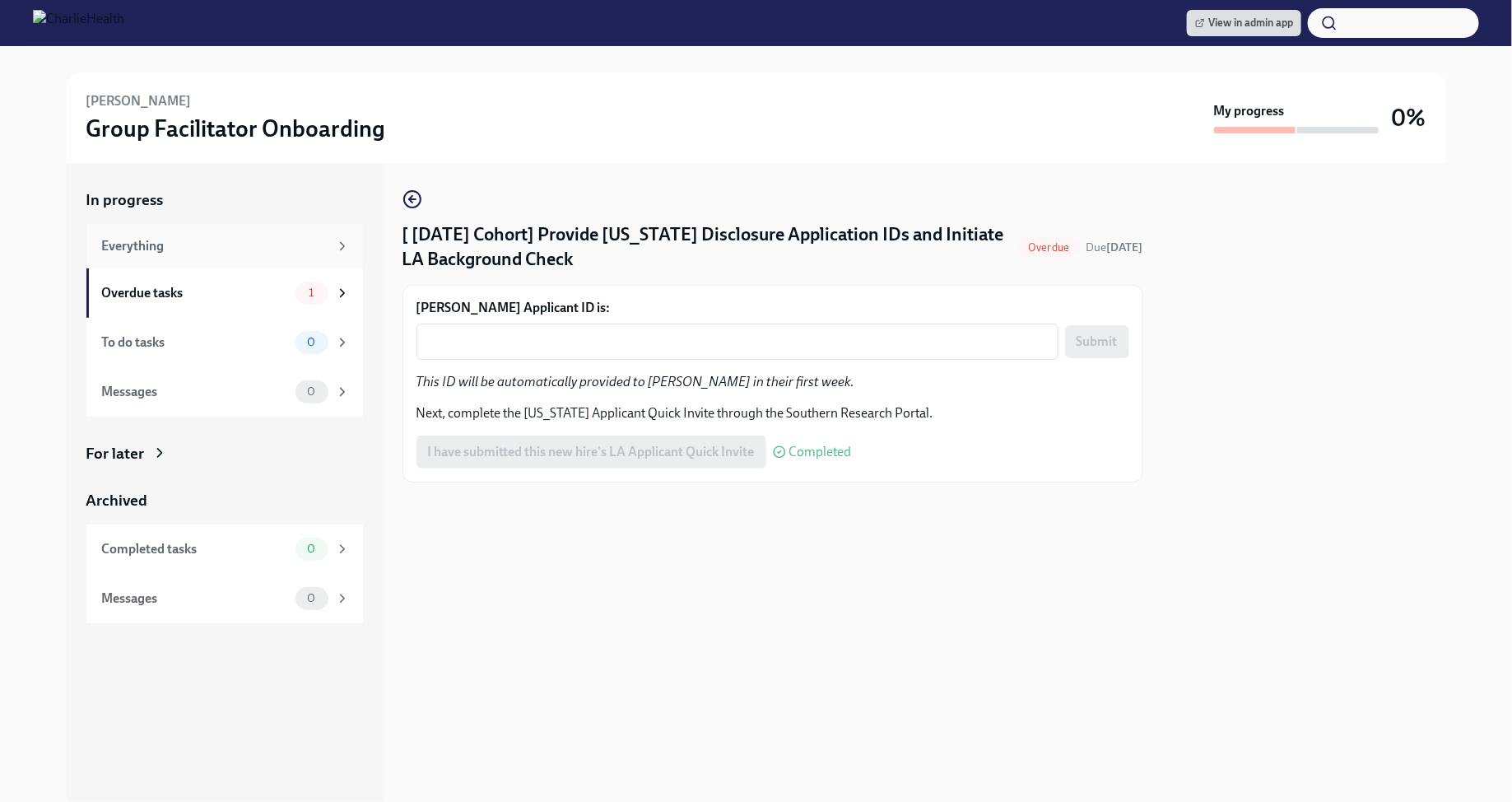
click at [317, 245] on div "Everything" at bounding box center [215, 245] width 226 height 18
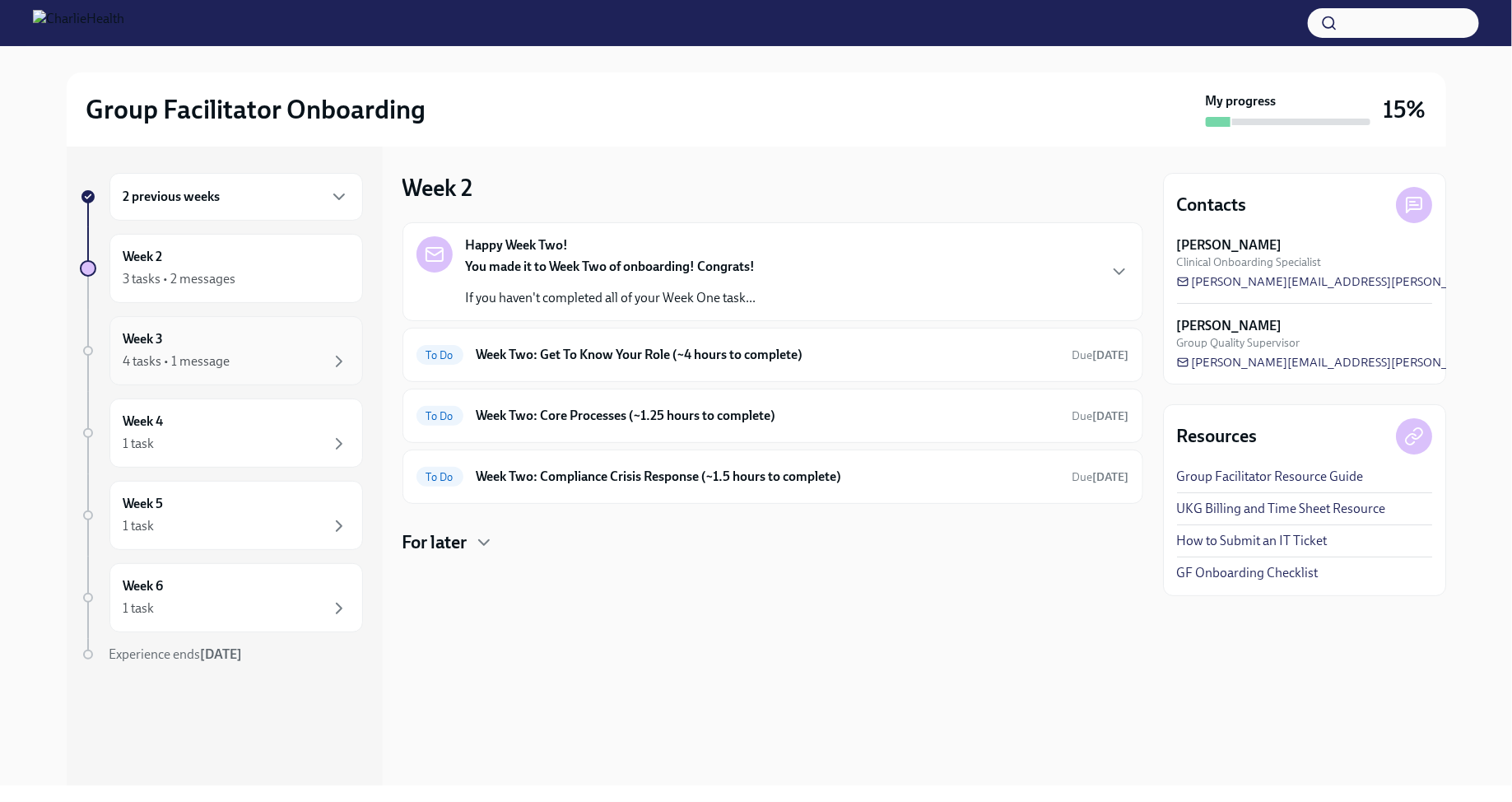
click at [275, 363] on div "4 tasks • 1 message" at bounding box center [235, 361] width 225 height 19
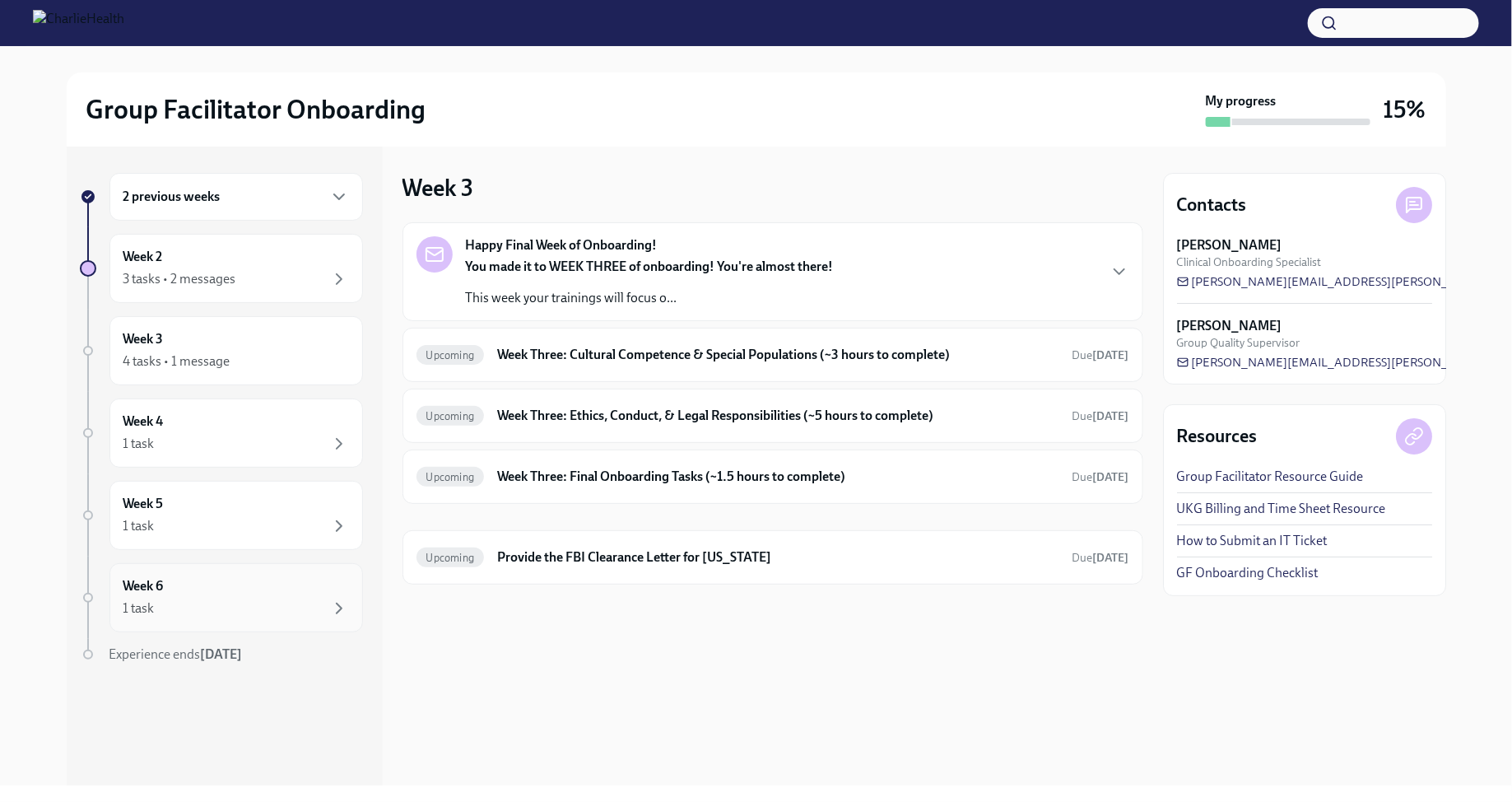
click at [294, 603] on div "1 task" at bounding box center [235, 608] width 225 height 19
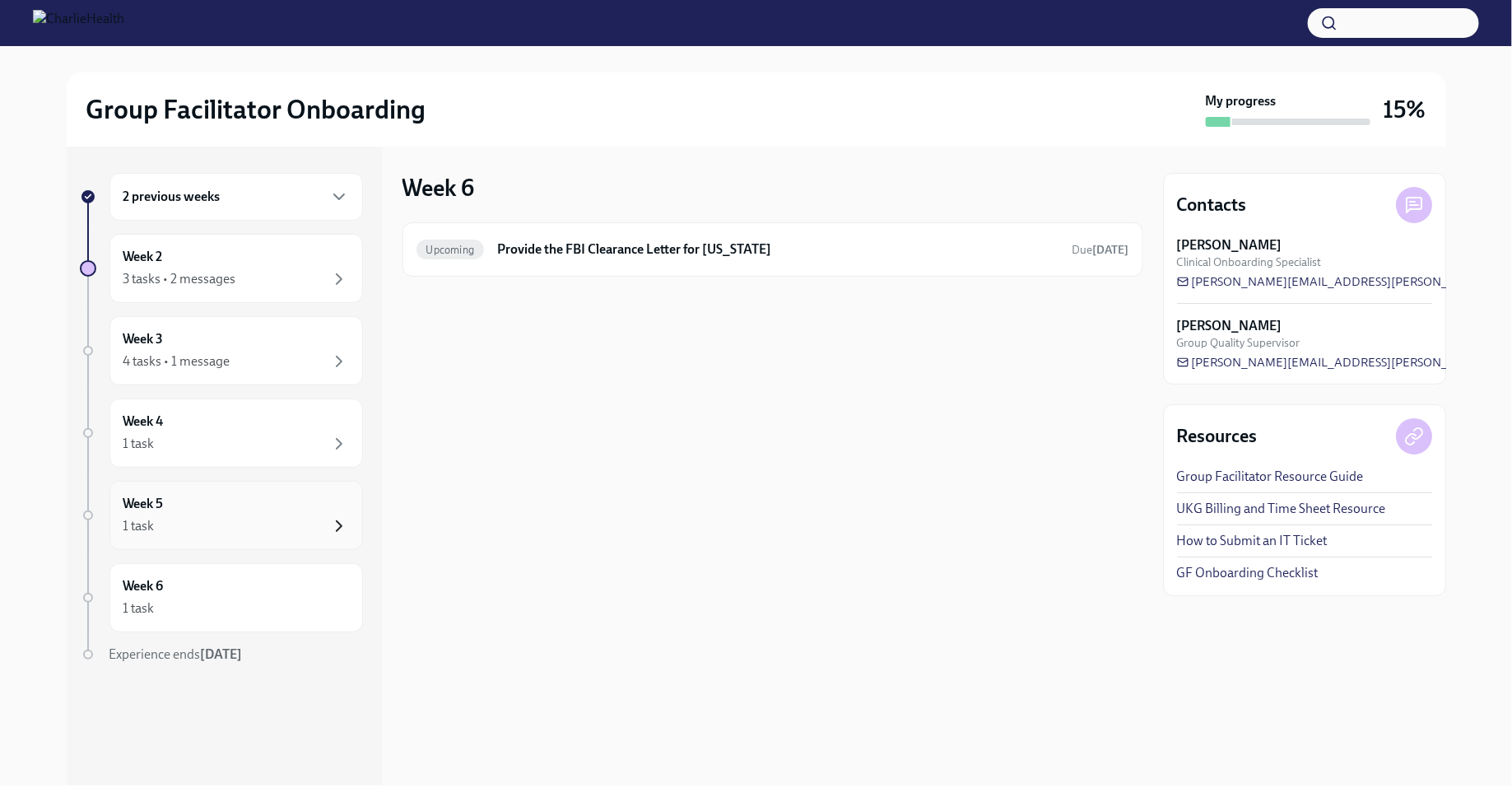
click at [334, 525] on icon "button" at bounding box center [338, 525] width 19 height 19
click at [327, 440] on div "1 task" at bounding box center [235, 443] width 225 height 19
click at [339, 352] on icon "button" at bounding box center [338, 361] width 19 height 19
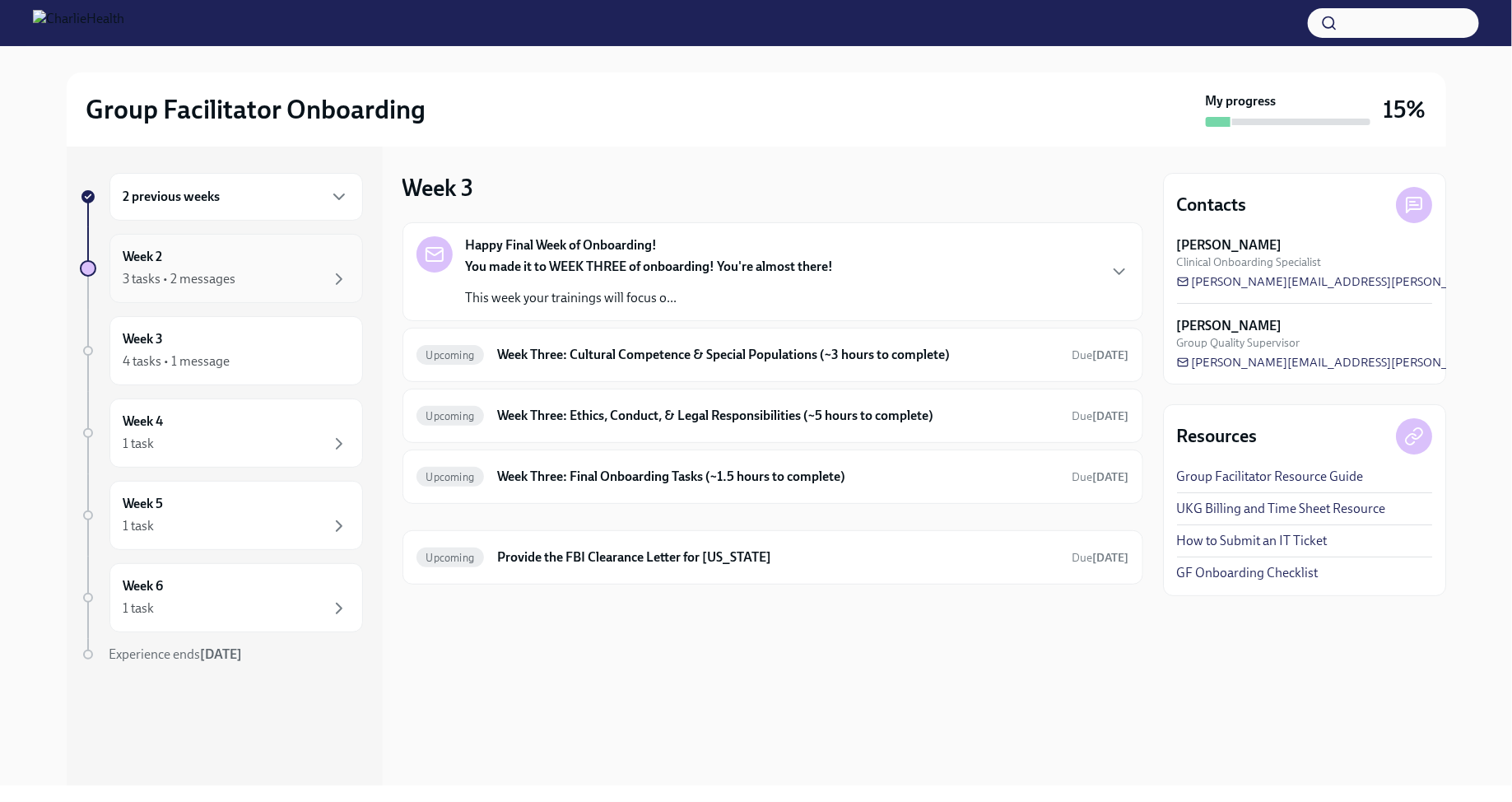
click at [315, 280] on div "3 tasks • 2 messages" at bounding box center [235, 278] width 225 height 19
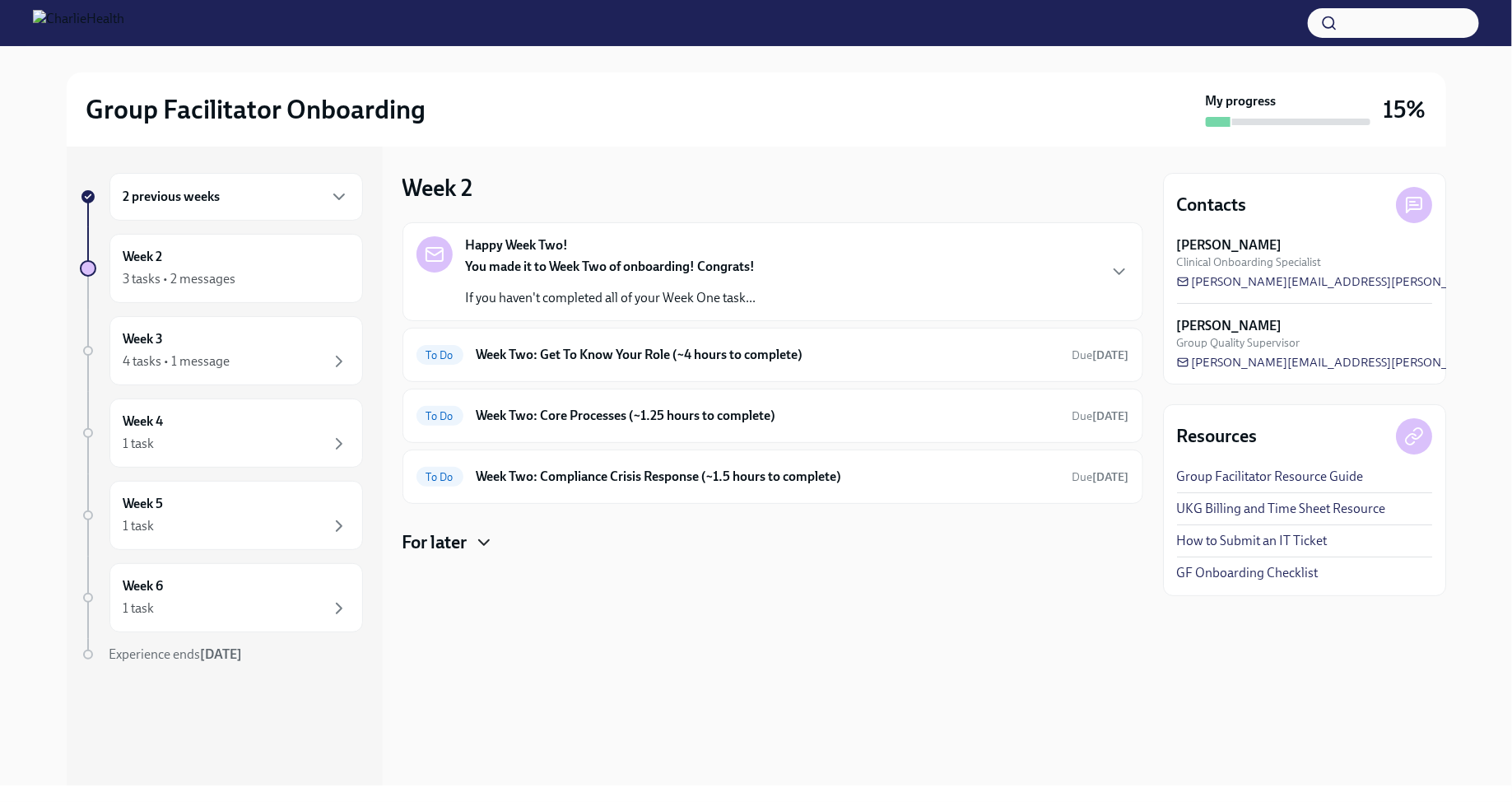
click at [487, 538] on icon "button" at bounding box center [483, 542] width 19 height 19
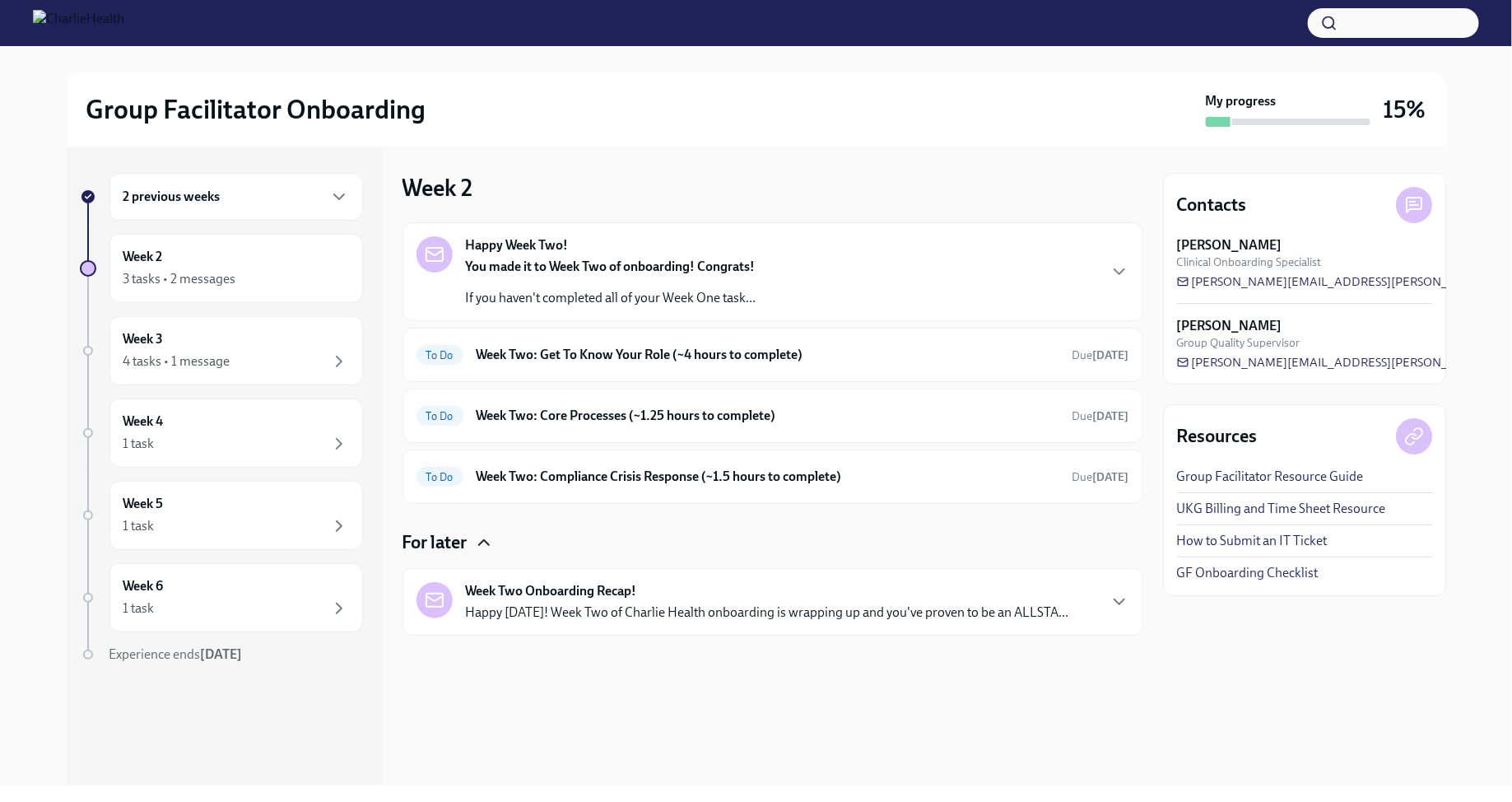
click at [621, 625] on div "Week Two Onboarding Recap! Happy [DATE]! Week Two of Charlie Health onboarding …" at bounding box center [772, 602] width 741 height 67
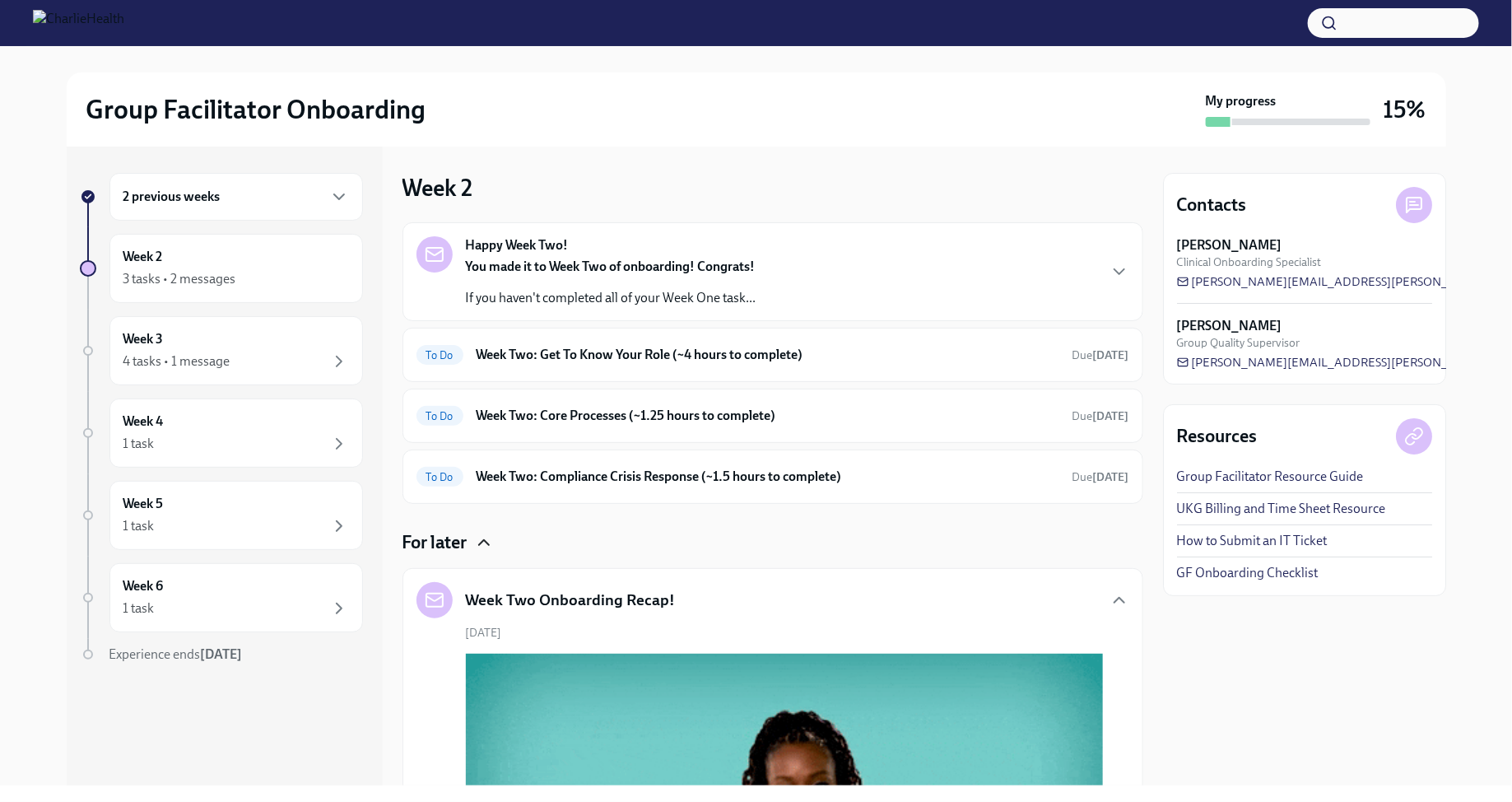
click at [283, 195] on div "2 previous weeks" at bounding box center [235, 196] width 225 height 19
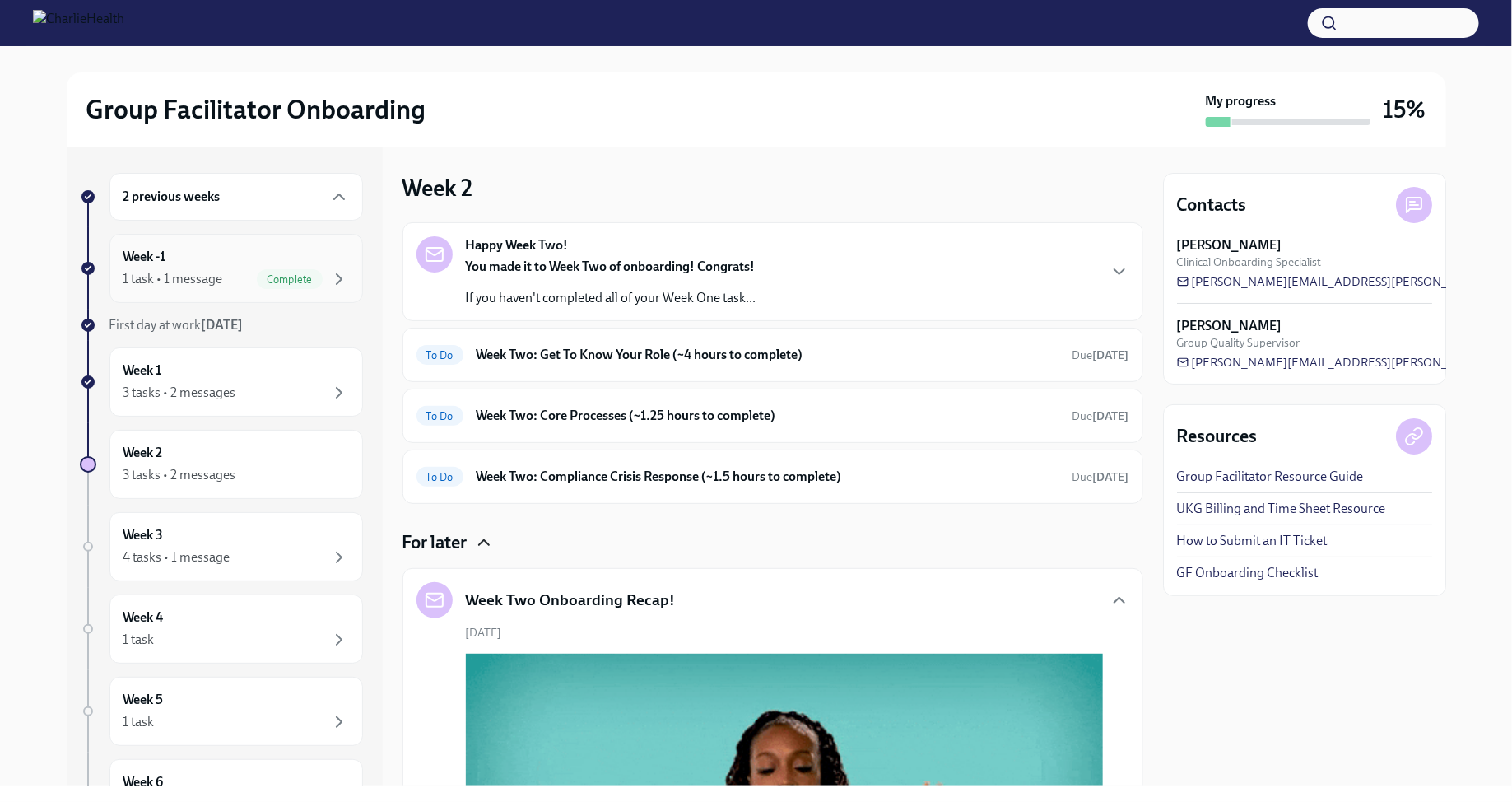
click at [234, 281] on div "1 task • 1 message Complete" at bounding box center [235, 278] width 225 height 19
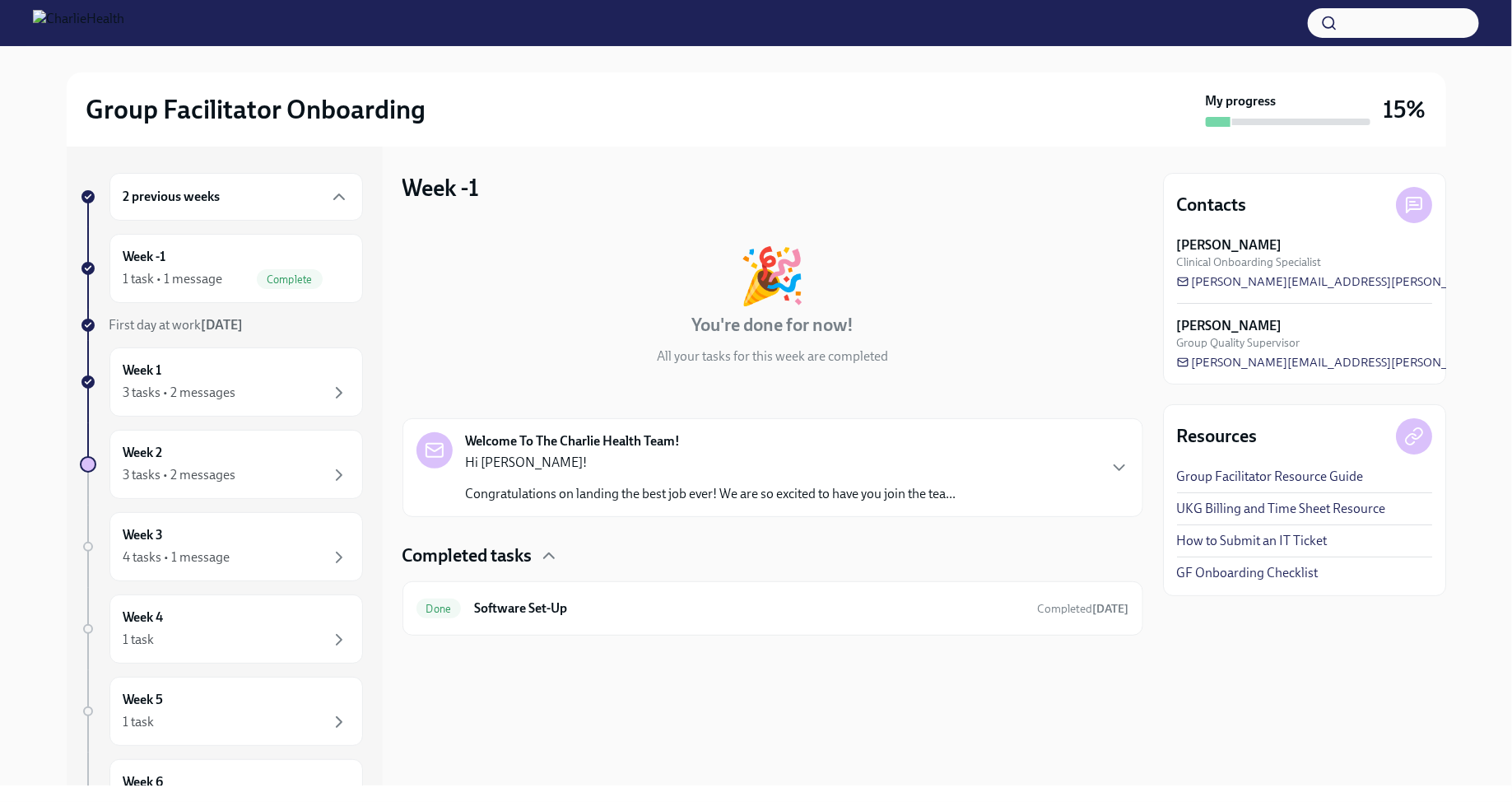
click at [614, 458] on p "Hi [PERSON_NAME]!" at bounding box center [711, 462] width 491 height 18
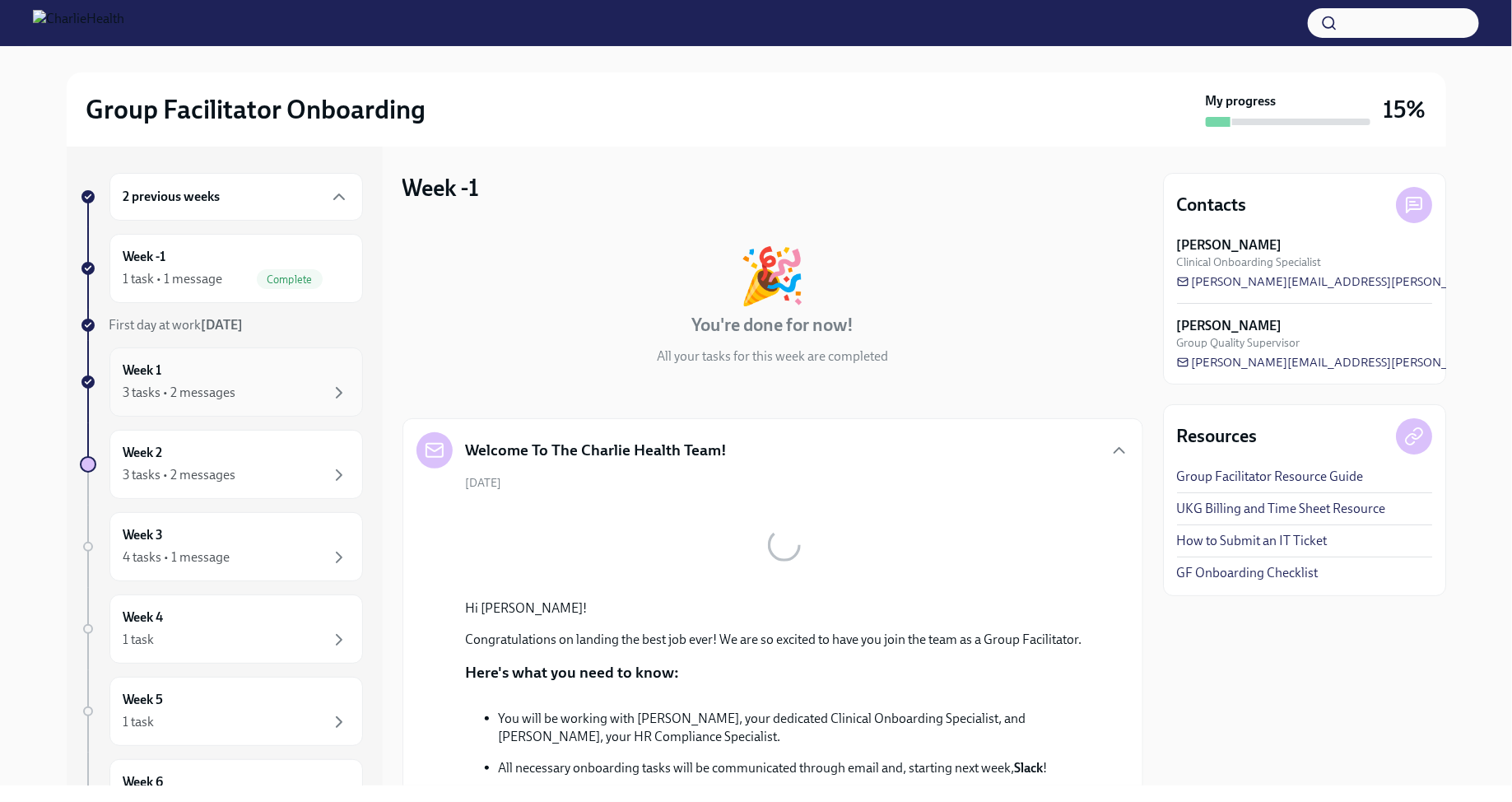
click at [299, 374] on div "Week 1 3 tasks • 2 messages" at bounding box center [235, 382] width 225 height 41
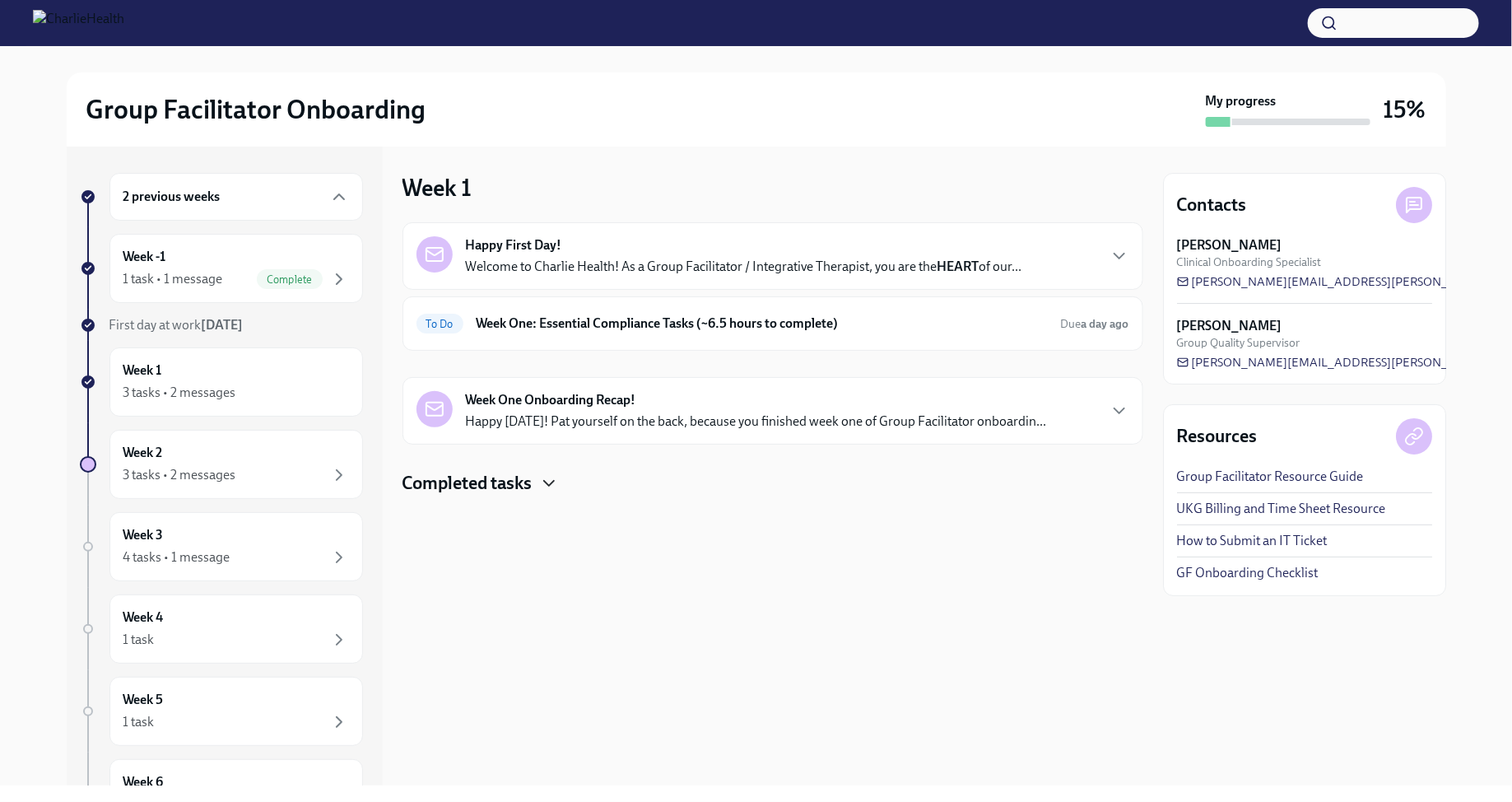
click at [541, 490] on icon "button" at bounding box center [548, 482] width 19 height 19
click at [648, 328] on h6 "Week One: Essential Compliance Tasks (~6.5 hours to complete)" at bounding box center [761, 323] width 571 height 18
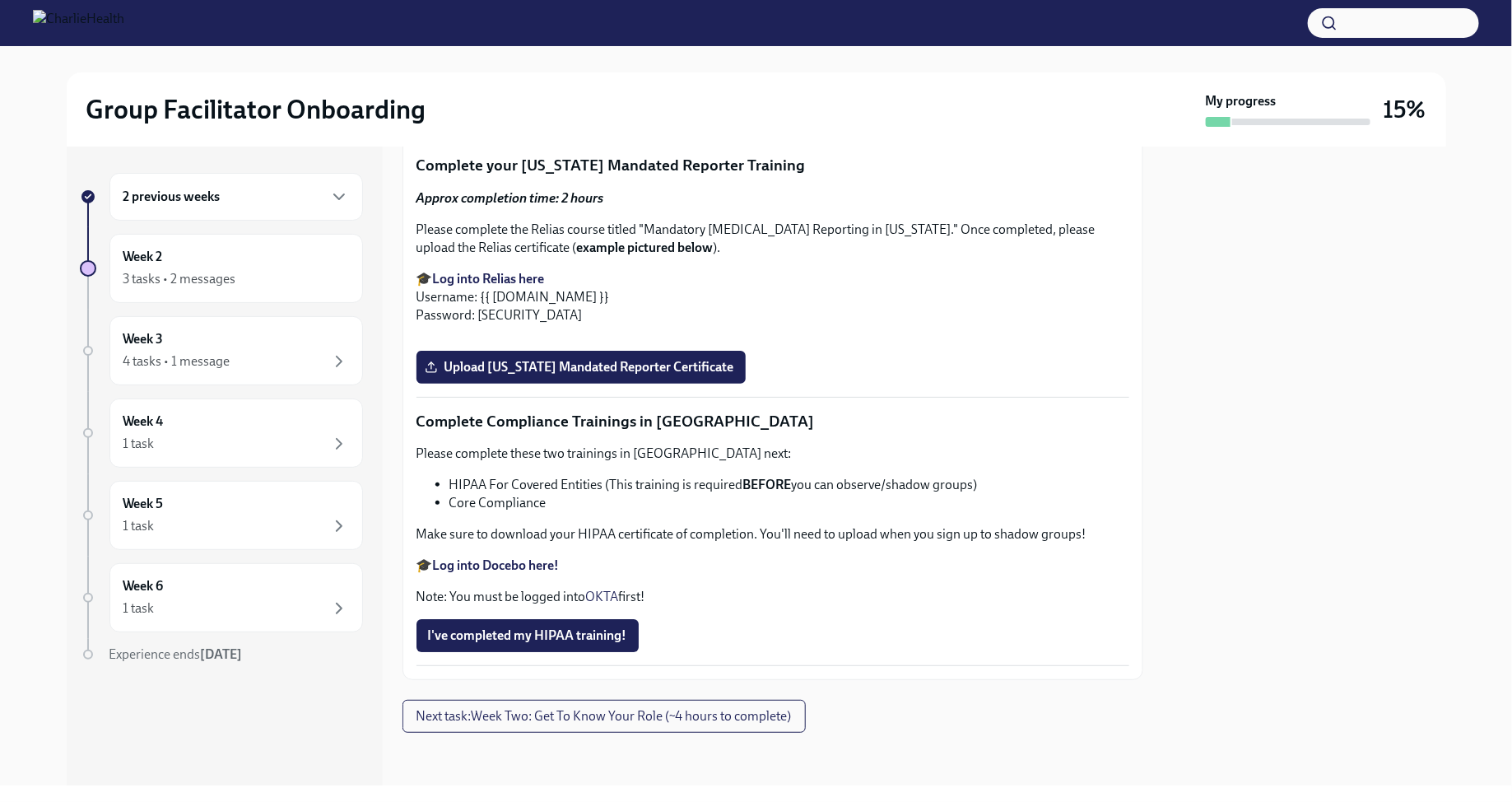
scroll to position [3266, 0]
